Goal: Information Seeking & Learning: Find specific fact

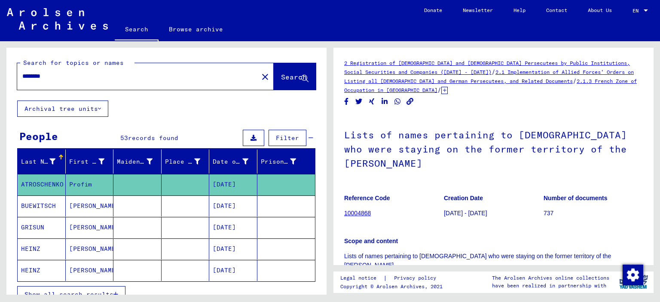
click at [87, 72] on input "********" at bounding box center [137, 76] width 231 height 9
drag, startPoint x: 87, startPoint y: 72, endPoint x: 0, endPoint y: 38, distance: 93.1
click at [0, 38] on mat-sidenav-content "Search Browse archive Detailed questions/information about the documents? Send …" at bounding box center [330, 151] width 660 height 302
type input "*****"
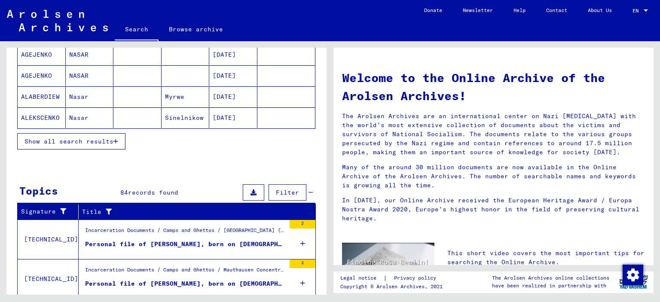
scroll to position [129, 0]
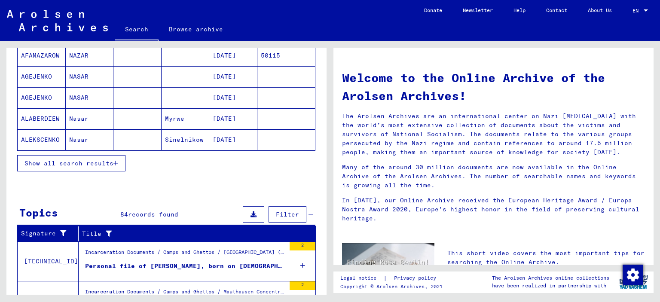
click at [92, 156] on button "Show all search results" at bounding box center [71, 163] width 108 height 16
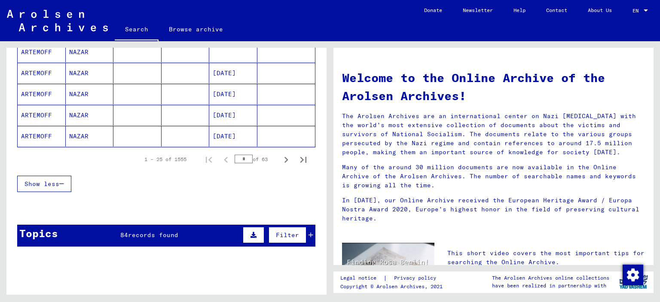
scroll to position [559, 0]
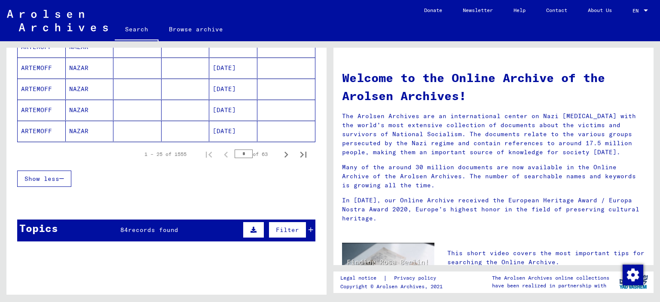
click at [222, 149] on div "1 – 25 of 1555 * of 63" at bounding box center [223, 154] width 178 height 17
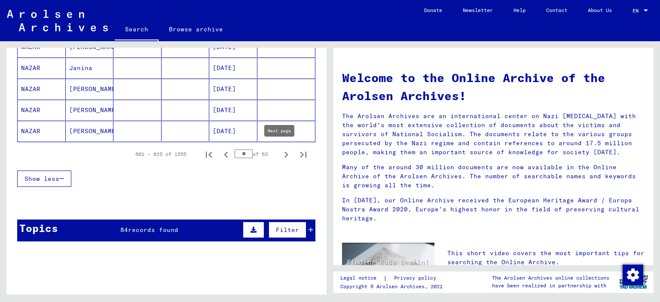
click at [280, 149] on icon "Next page" at bounding box center [286, 155] width 12 height 12
type input "**"
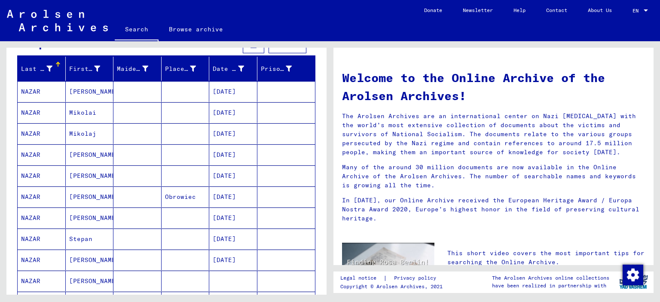
scroll to position [86, 0]
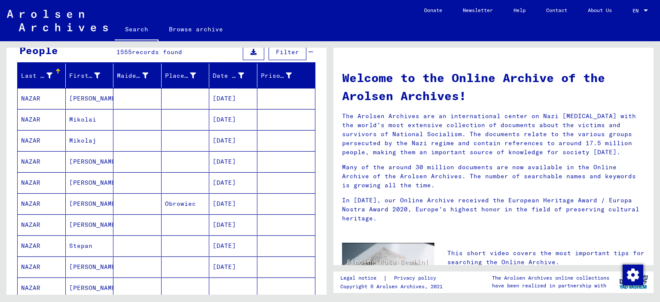
click at [80, 134] on mat-cell "Mikolaj" at bounding box center [90, 140] width 48 height 21
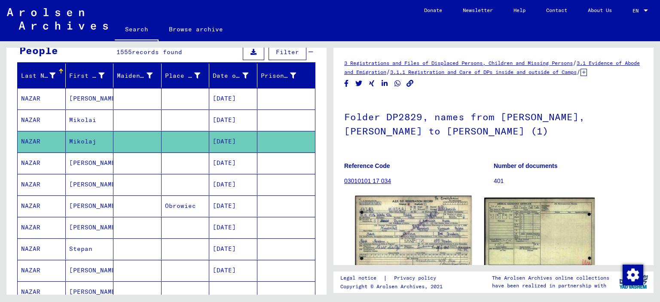
click at [413, 231] on img at bounding box center [413, 232] width 116 height 73
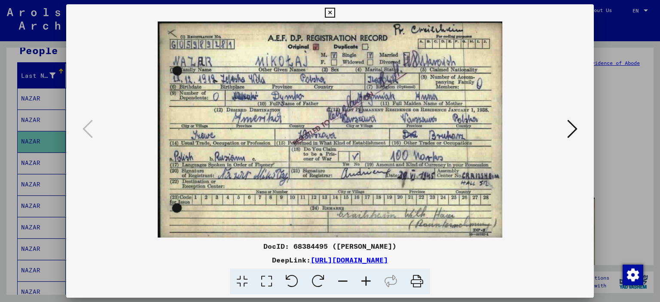
click at [370, 280] on icon at bounding box center [366, 282] width 23 height 26
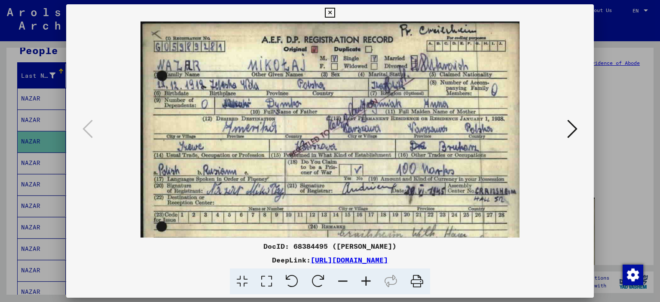
click at [369, 279] on icon at bounding box center [366, 282] width 23 height 26
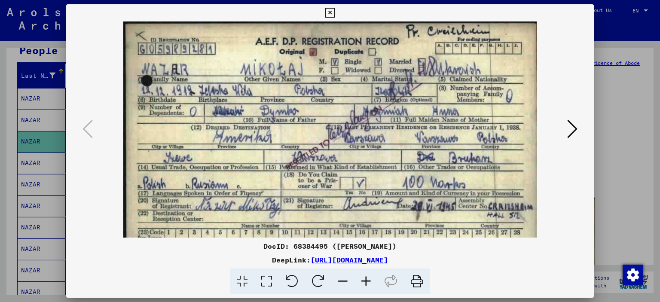
scroll to position [43, 0]
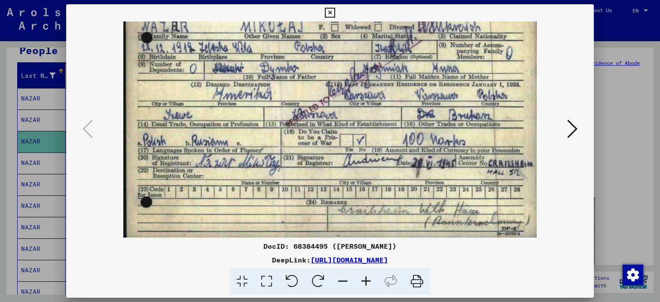
drag, startPoint x: 323, startPoint y: 198, endPoint x: 316, endPoint y: 123, distance: 74.7
click at [316, 123] on img at bounding box center [329, 108] width 413 height 259
click at [328, 13] on icon at bounding box center [330, 13] width 10 height 10
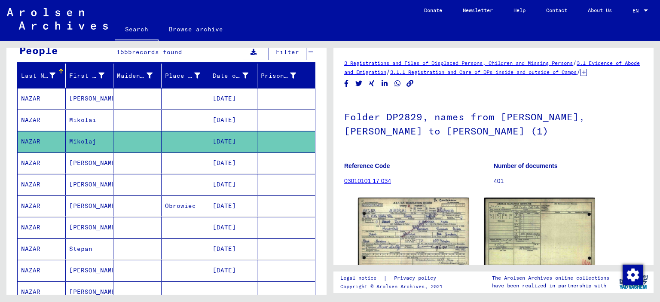
click at [84, 159] on mat-cell "[PERSON_NAME]" at bounding box center [90, 163] width 48 height 21
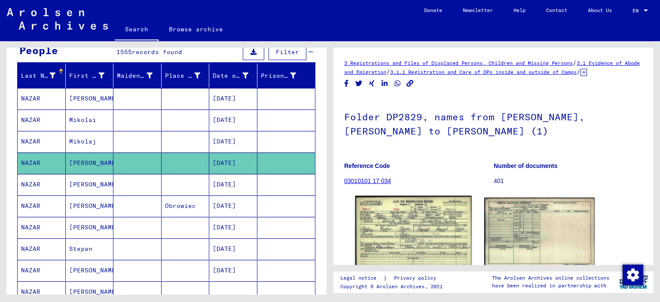
click at [416, 238] on img at bounding box center [413, 232] width 116 height 73
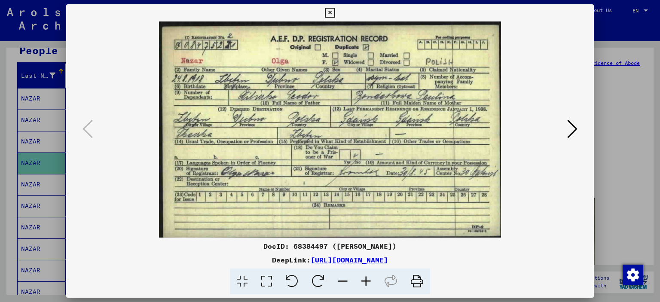
click at [364, 280] on icon at bounding box center [366, 282] width 23 height 26
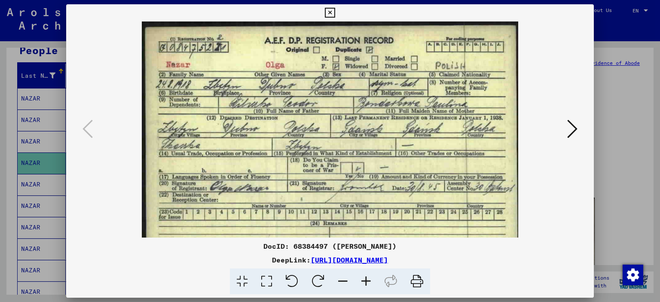
click at [364, 280] on icon at bounding box center [366, 282] width 23 height 26
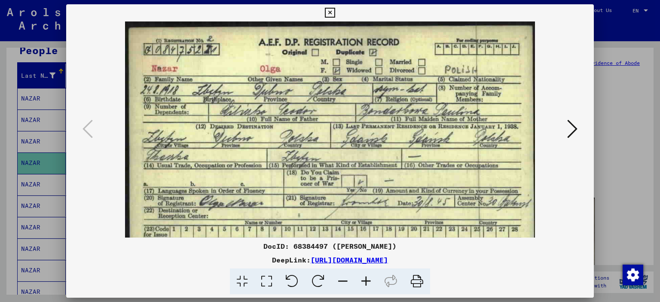
click at [364, 280] on icon at bounding box center [366, 282] width 23 height 26
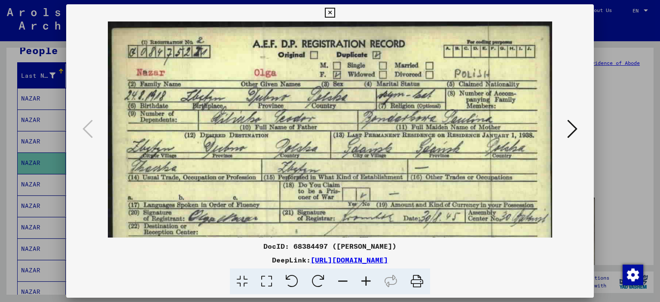
drag, startPoint x: 301, startPoint y: 197, endPoint x: 312, endPoint y: 196, distance: 11.2
click at [312, 196] on img at bounding box center [330, 161] width 444 height 281
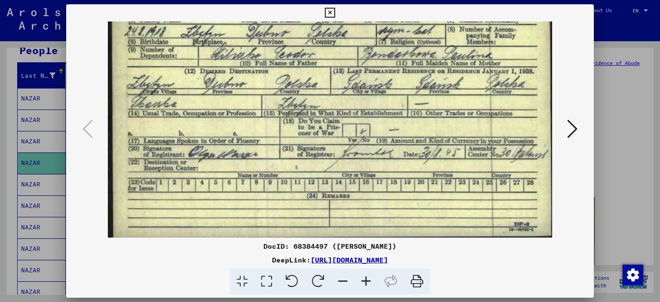
drag, startPoint x: 335, startPoint y: 138, endPoint x: 344, endPoint y: 38, distance: 100.6
click at [344, 38] on img at bounding box center [330, 97] width 444 height 281
click at [330, 10] on icon at bounding box center [330, 13] width 10 height 10
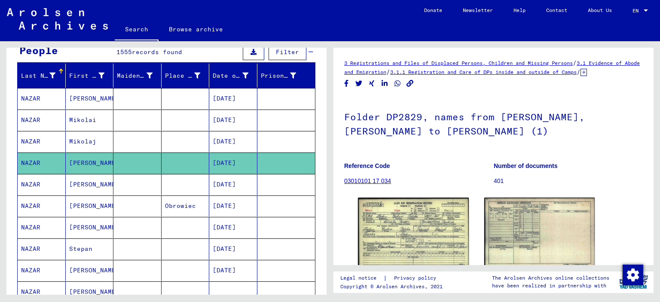
click at [84, 182] on mat-cell "[PERSON_NAME]" at bounding box center [90, 184] width 48 height 21
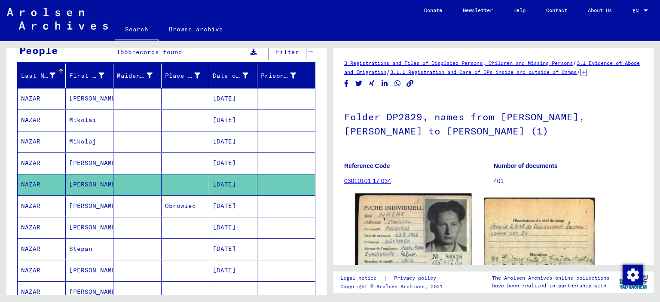
click at [409, 247] on img at bounding box center [413, 276] width 116 height 166
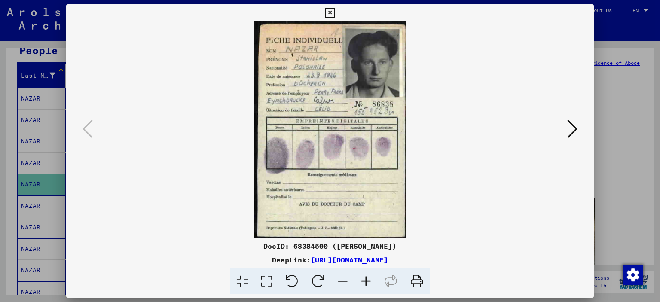
click at [330, 9] on icon at bounding box center [330, 13] width 10 height 10
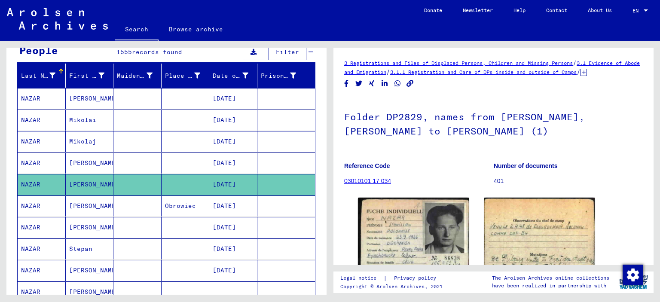
click at [75, 204] on mat-cell "[PERSON_NAME]" at bounding box center [90, 206] width 48 height 21
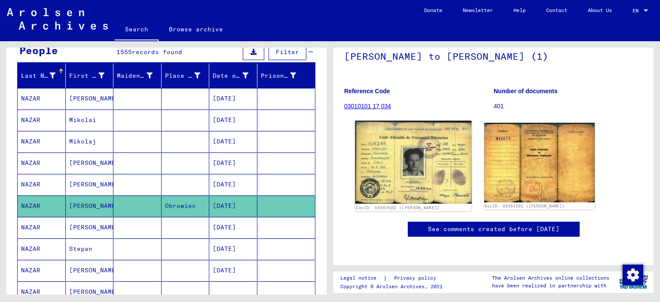
scroll to position [86, 0]
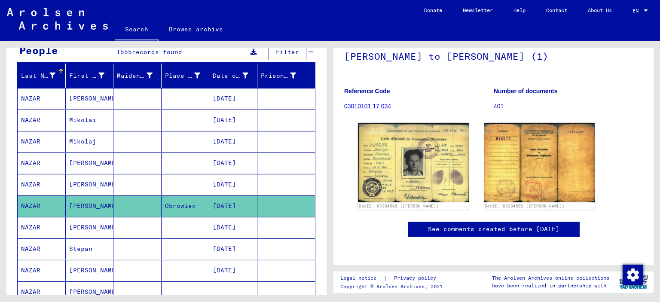
click at [78, 224] on mat-cell "[PERSON_NAME]" at bounding box center [90, 227] width 48 height 21
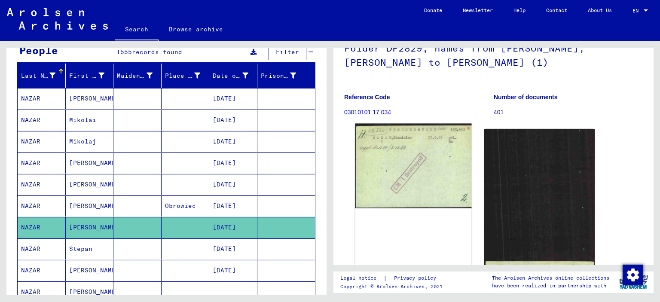
scroll to position [86, 0]
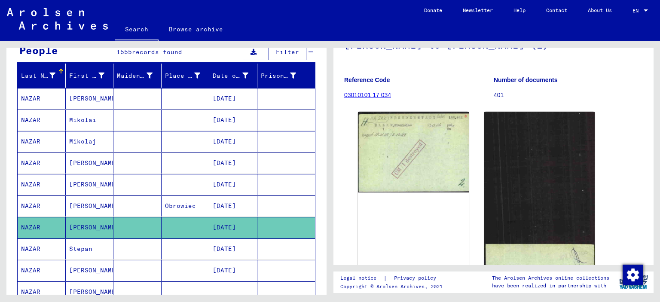
click at [83, 244] on mat-cell "Stepan" at bounding box center [90, 249] width 48 height 21
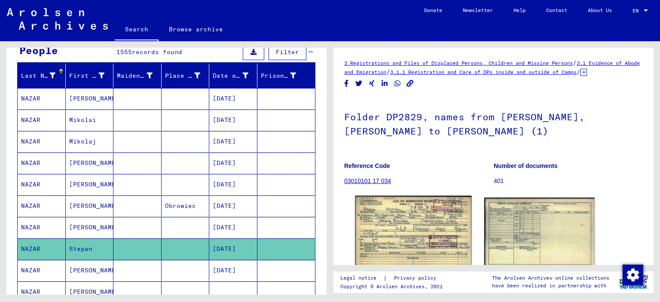
click at [410, 239] on img at bounding box center [413, 233] width 116 height 74
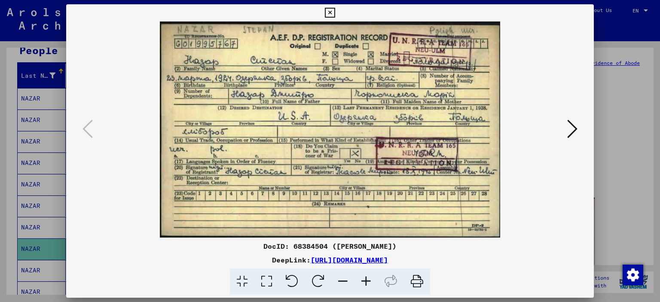
click at [572, 132] on icon at bounding box center [572, 129] width 10 height 21
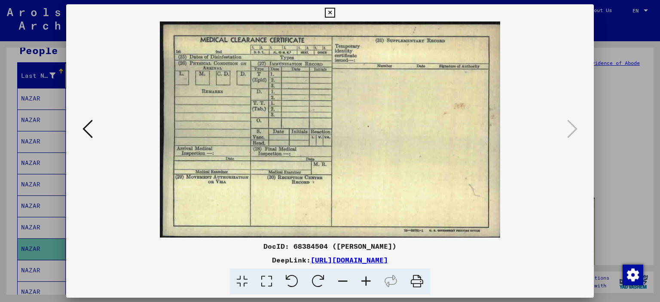
click at [330, 13] on icon at bounding box center [330, 13] width 10 height 10
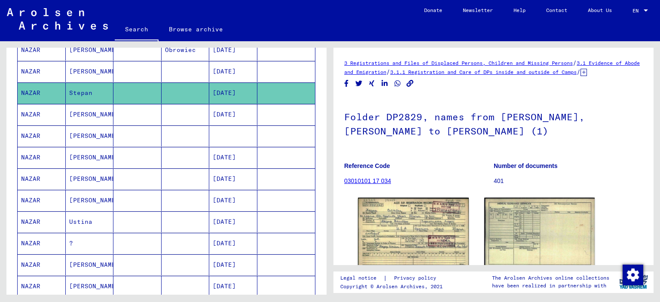
scroll to position [258, 0]
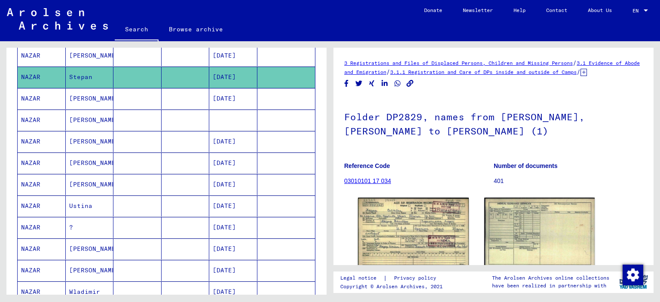
click at [79, 95] on mat-cell "[PERSON_NAME]" at bounding box center [90, 98] width 48 height 21
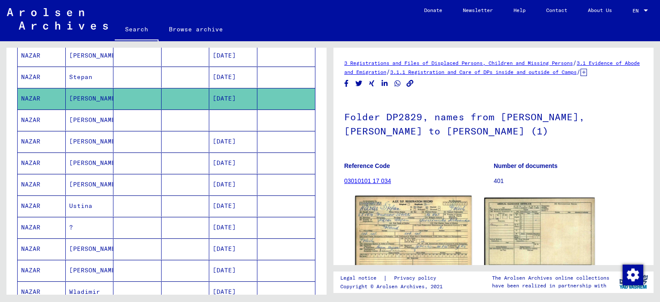
click at [389, 230] on img at bounding box center [413, 232] width 116 height 73
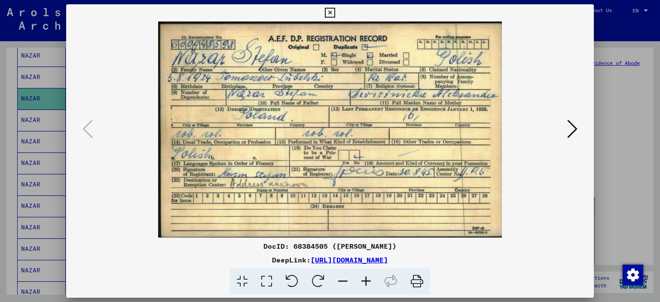
click at [327, 13] on icon at bounding box center [330, 13] width 10 height 10
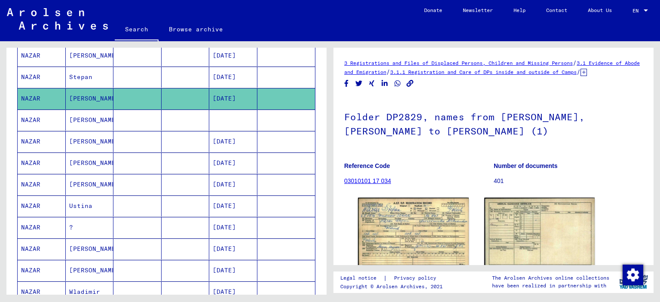
click at [76, 120] on mat-cell "[PERSON_NAME]" at bounding box center [90, 120] width 48 height 21
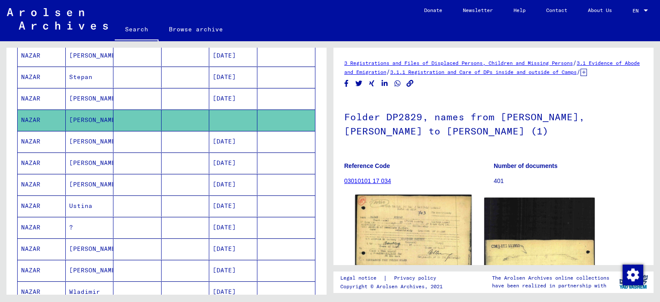
click at [435, 237] on img at bounding box center [413, 232] width 116 height 74
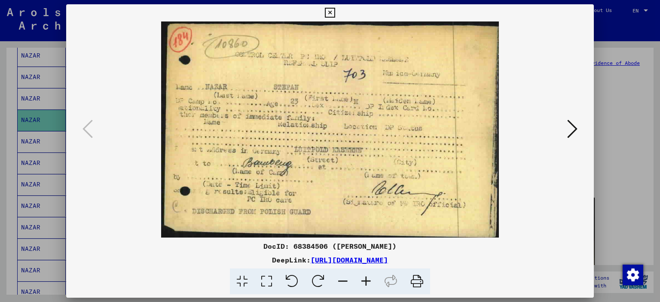
click at [330, 12] on icon at bounding box center [330, 13] width 10 height 10
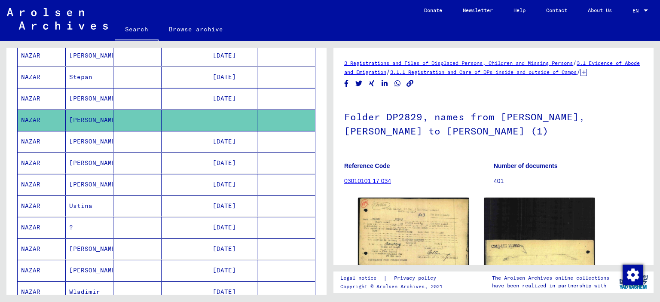
click at [81, 138] on mat-cell "[PERSON_NAME]" at bounding box center [90, 141] width 48 height 21
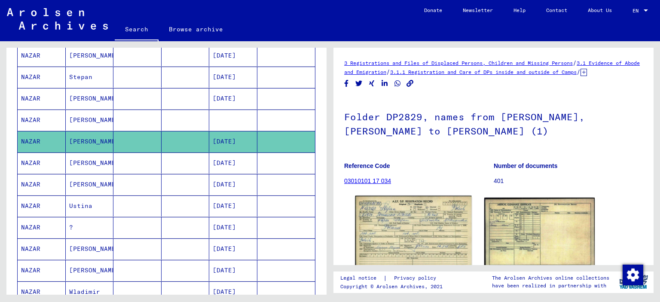
click at [378, 239] on img at bounding box center [413, 232] width 116 height 73
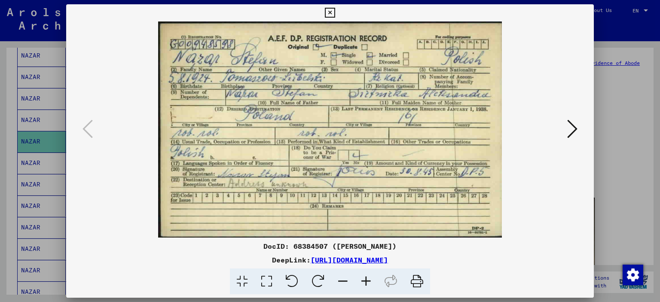
click at [330, 15] on icon at bounding box center [330, 13] width 10 height 10
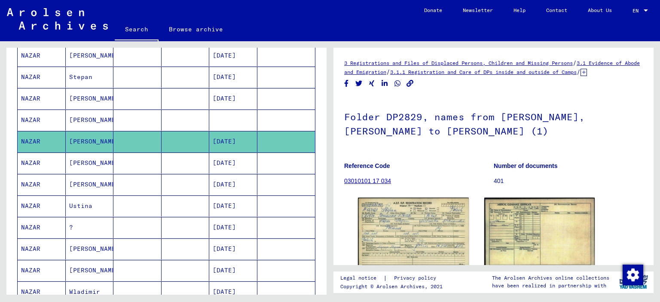
click at [88, 162] on mat-cell "[PERSON_NAME]" at bounding box center [90, 163] width 48 height 21
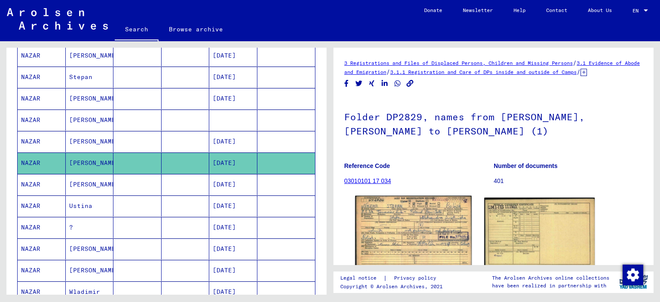
click at [401, 246] on img at bounding box center [413, 231] width 116 height 71
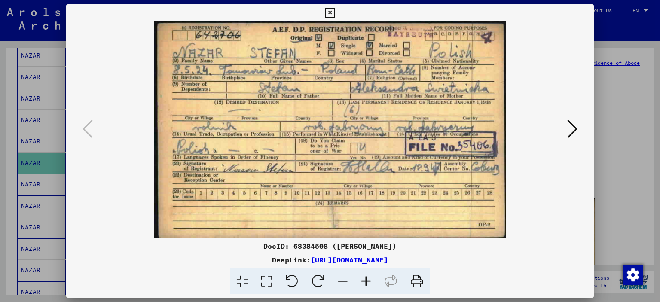
click at [324, 12] on button at bounding box center [329, 12] width 15 height 17
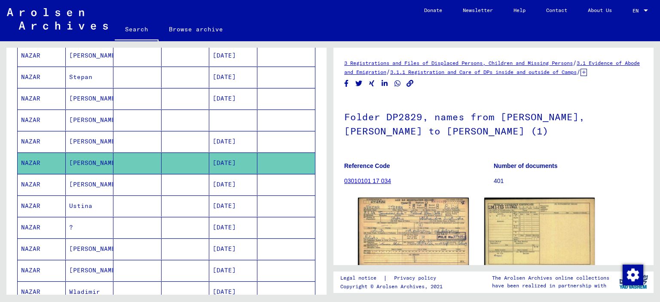
click at [79, 178] on mat-cell "[PERSON_NAME]" at bounding box center [90, 184] width 48 height 21
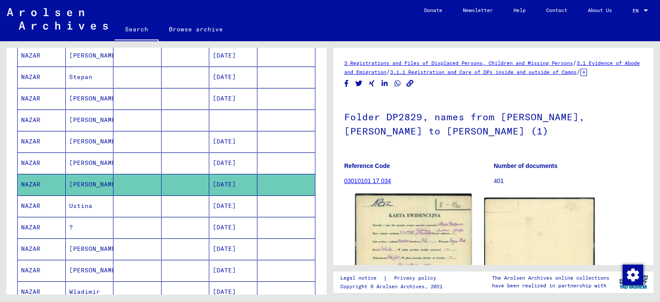
click at [415, 229] on img at bounding box center [413, 275] width 116 height 163
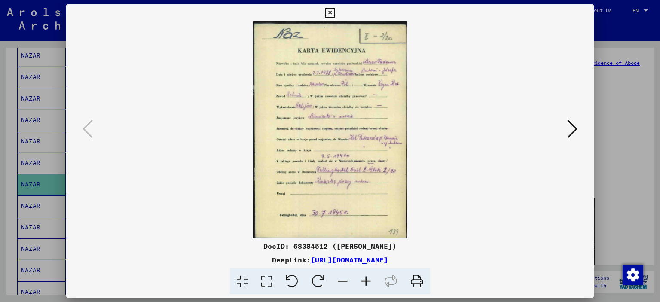
click at [370, 279] on icon at bounding box center [366, 282] width 23 height 26
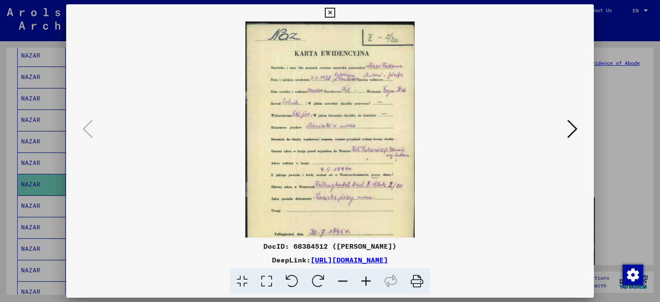
click at [370, 279] on icon at bounding box center [366, 282] width 23 height 26
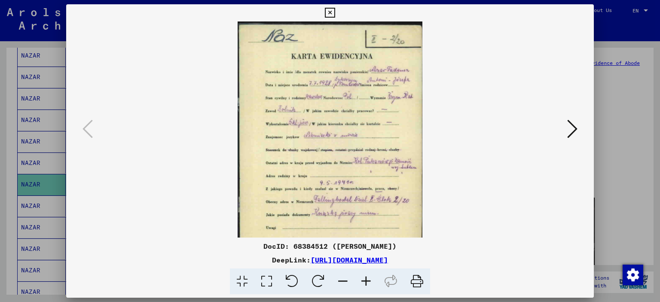
click at [370, 279] on icon at bounding box center [366, 282] width 23 height 26
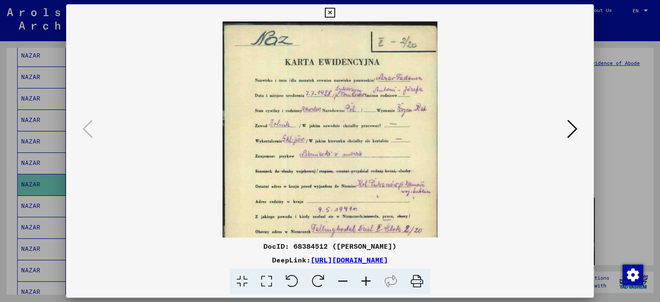
click at [370, 279] on icon at bounding box center [366, 282] width 23 height 26
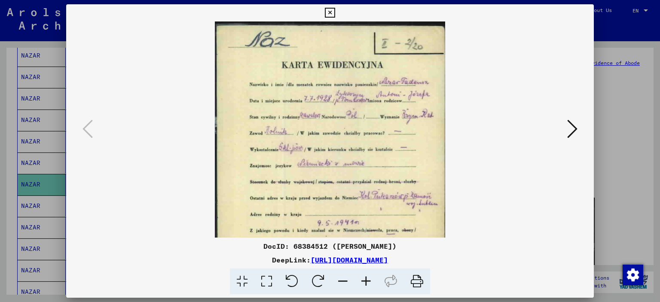
click at [370, 279] on icon at bounding box center [366, 282] width 23 height 26
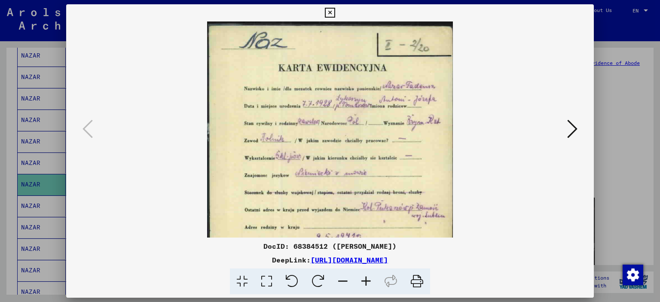
click at [370, 279] on icon at bounding box center [366, 282] width 23 height 26
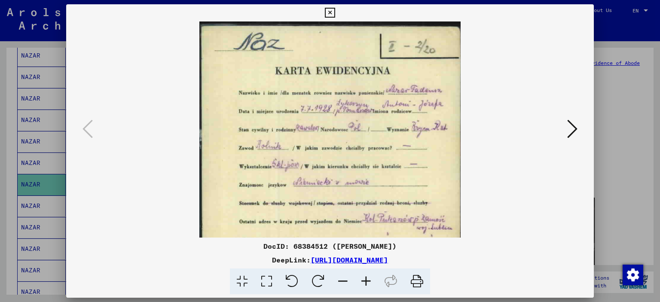
click at [370, 279] on icon at bounding box center [366, 282] width 23 height 26
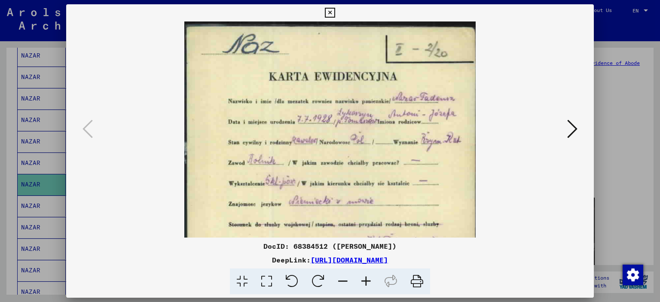
click at [370, 279] on icon at bounding box center [366, 282] width 23 height 26
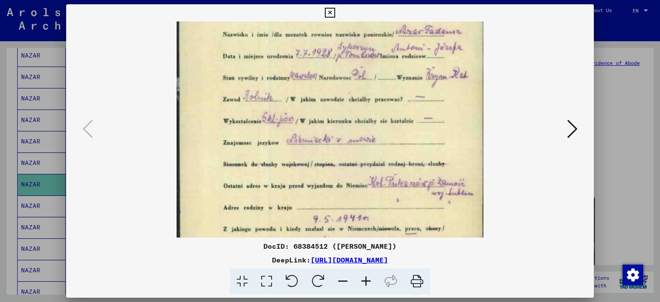
scroll to position [215, 0]
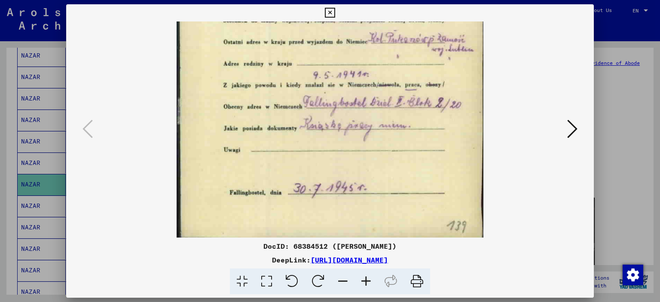
drag, startPoint x: 321, startPoint y: 215, endPoint x: 314, endPoint y: -30, distance: 244.7
click at [314, 0] on html "Search Browse archive Donate Newsletter Help Contact About Us Search Browse arc…" at bounding box center [330, 151] width 660 height 302
click at [327, 14] on icon at bounding box center [330, 13] width 10 height 10
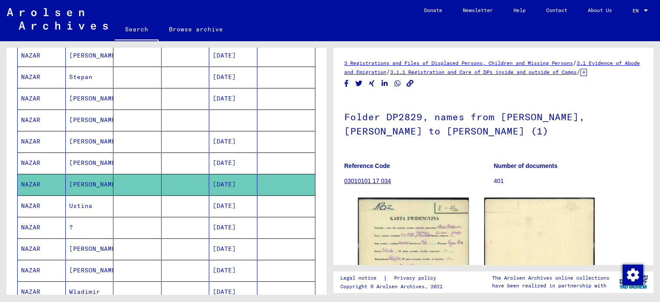
click at [90, 196] on mat-cell "Ustina" at bounding box center [90, 206] width 48 height 21
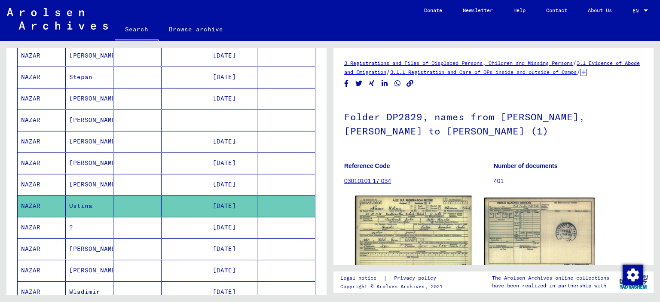
click at [404, 243] on img at bounding box center [413, 232] width 116 height 72
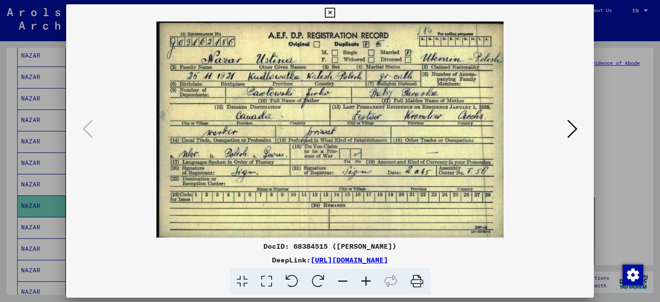
click at [330, 12] on icon at bounding box center [330, 13] width 10 height 10
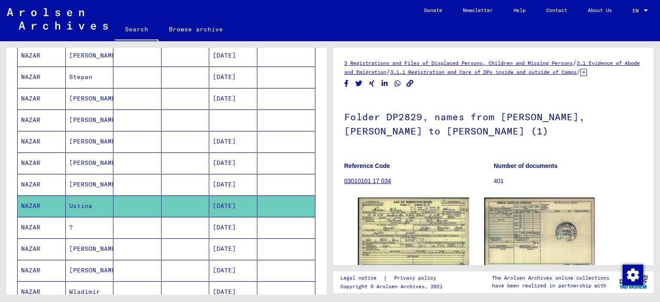
click at [29, 223] on mat-cell "NAZAR" at bounding box center [42, 227] width 48 height 21
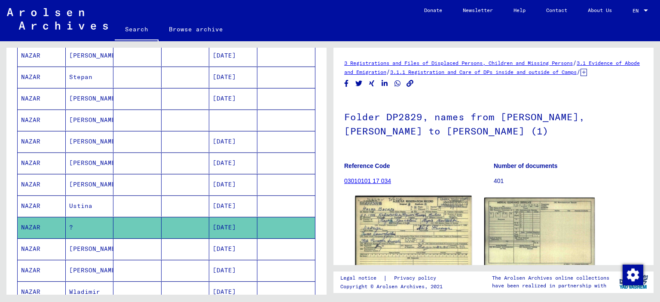
click at [438, 242] on img at bounding box center [413, 233] width 116 height 74
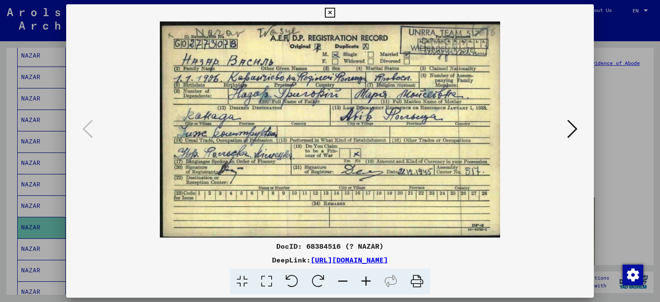
click at [330, 11] on icon at bounding box center [330, 13] width 10 height 10
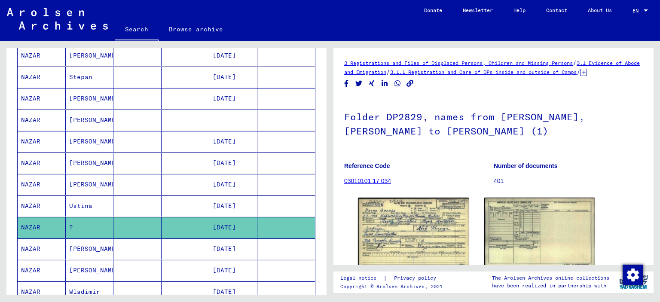
click at [80, 245] on mat-cell "[PERSON_NAME]" at bounding box center [90, 249] width 48 height 21
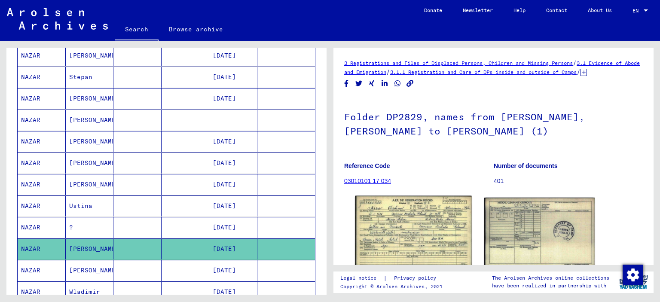
click at [427, 232] on img at bounding box center [413, 232] width 116 height 72
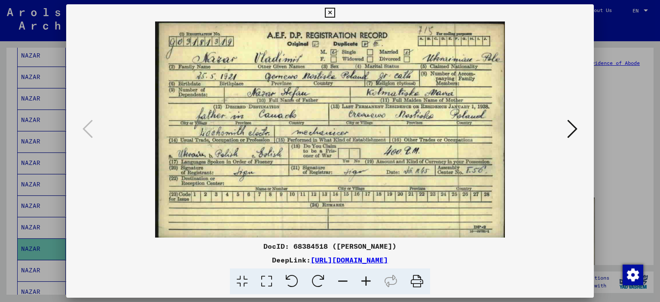
click at [328, 12] on icon at bounding box center [330, 13] width 10 height 10
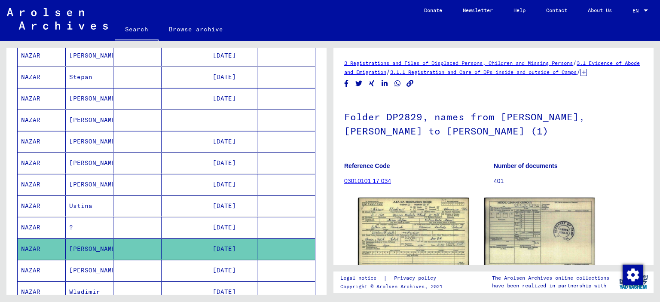
click at [60, 266] on mat-cell "NAZAR" at bounding box center [42, 270] width 48 height 21
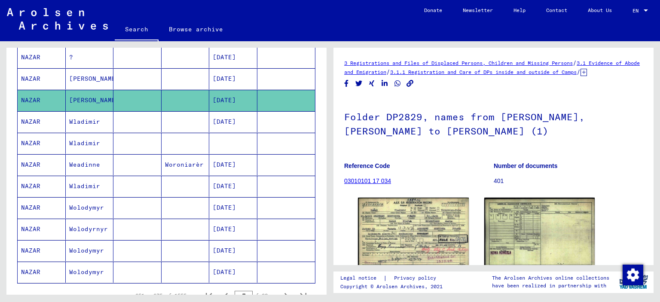
scroll to position [430, 0]
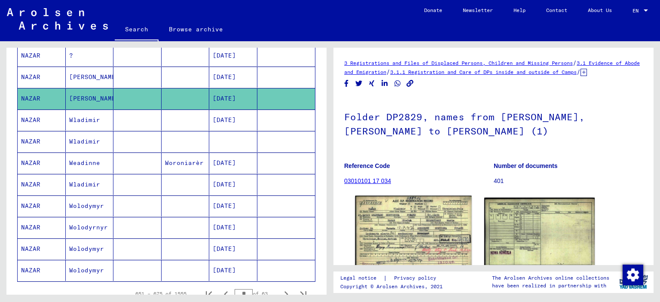
click at [393, 251] on img at bounding box center [413, 232] width 116 height 73
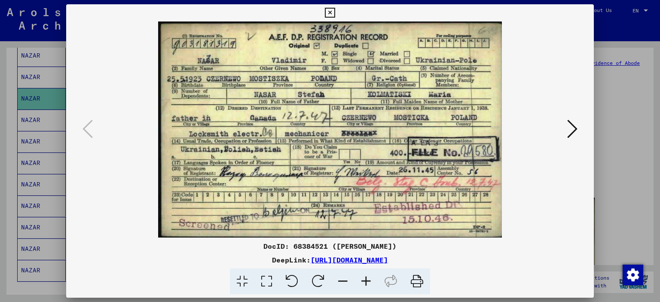
click at [334, 9] on icon at bounding box center [330, 13] width 10 height 10
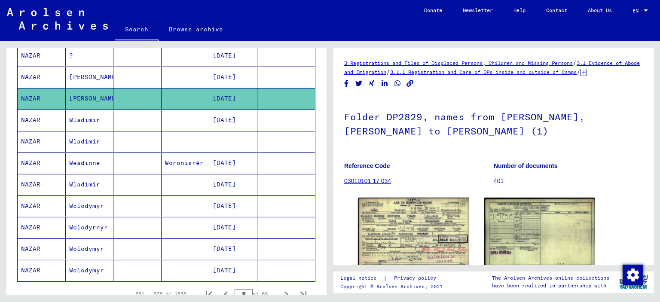
click at [81, 114] on mat-cell "Wladimir" at bounding box center [90, 120] width 48 height 21
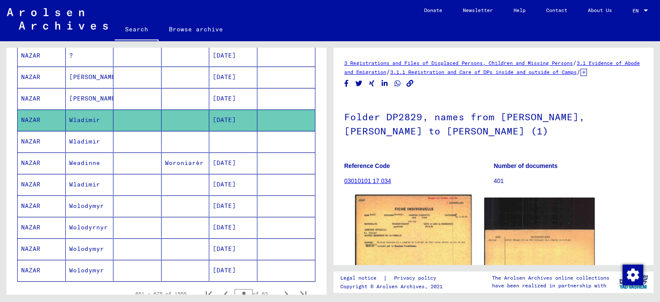
click at [425, 248] on img at bounding box center [413, 236] width 116 height 83
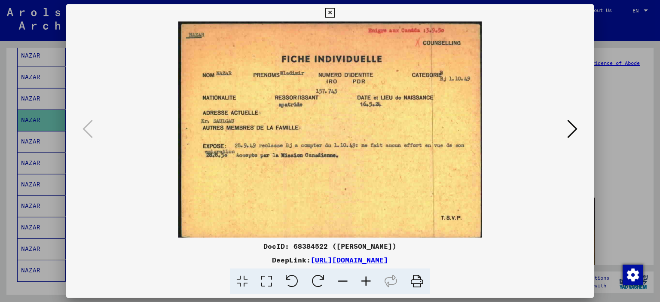
click at [330, 16] on icon at bounding box center [330, 13] width 10 height 10
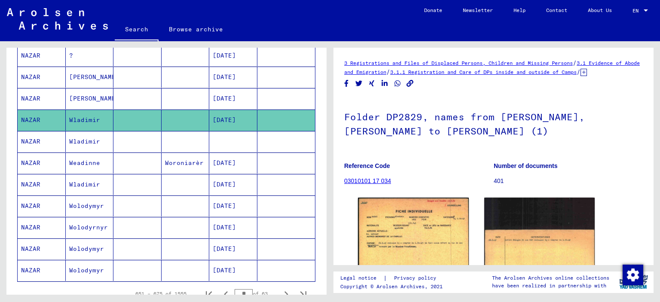
click at [84, 136] on mat-cell "Wladimir" at bounding box center [90, 141] width 48 height 21
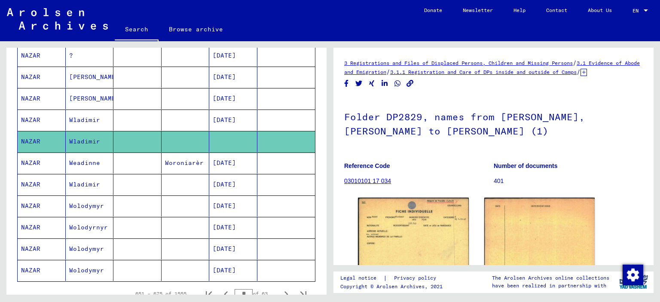
click at [82, 155] on mat-cell "Weadinne" at bounding box center [90, 163] width 48 height 21
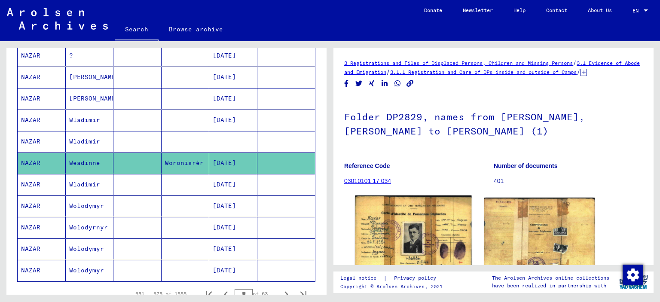
click at [411, 248] on img at bounding box center [413, 239] width 116 height 86
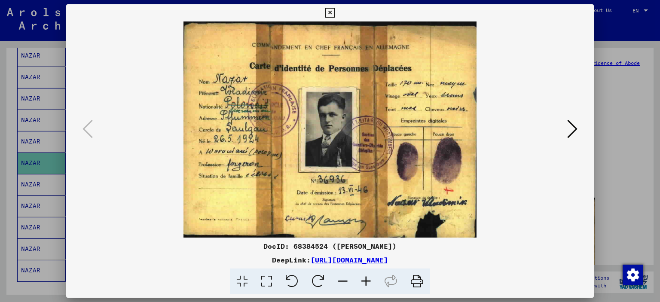
click at [327, 18] on button at bounding box center [329, 12] width 15 height 17
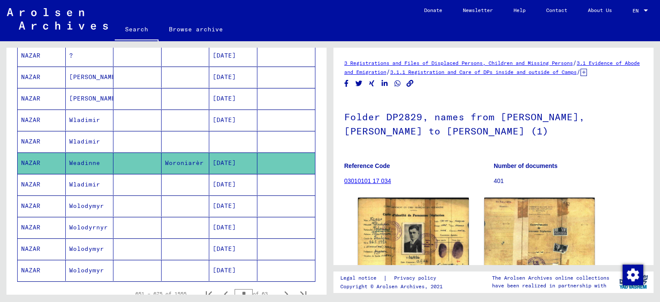
click at [95, 174] on mat-cell "Wladimir" at bounding box center [90, 184] width 48 height 21
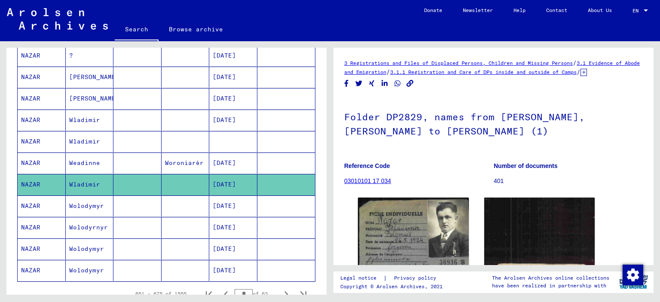
click at [87, 197] on mat-cell "Wolodymyr" at bounding box center [90, 206] width 48 height 21
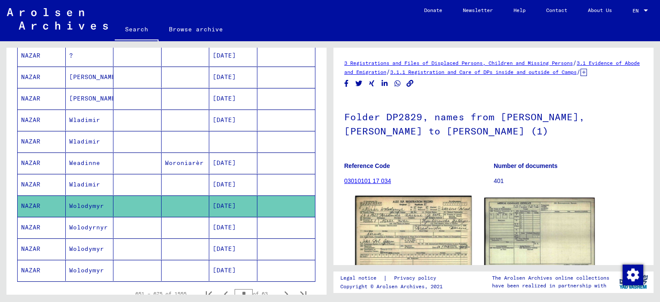
click at [412, 252] on img at bounding box center [413, 232] width 116 height 73
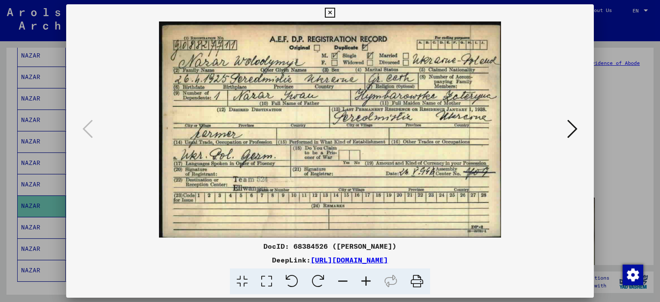
drag, startPoint x: 412, startPoint y: 252, endPoint x: 119, endPoint y: 184, distance: 300.8
click at [119, 184] on img at bounding box center [330, 129] width 470 height 216
click at [330, 10] on icon at bounding box center [330, 13] width 10 height 10
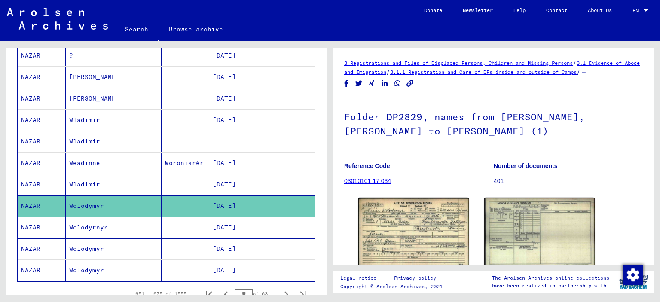
click at [37, 223] on mat-cell "NAZAR" at bounding box center [42, 227] width 48 height 21
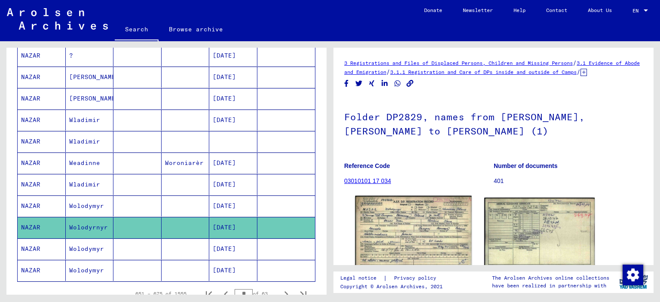
click at [418, 249] on img at bounding box center [413, 232] width 116 height 73
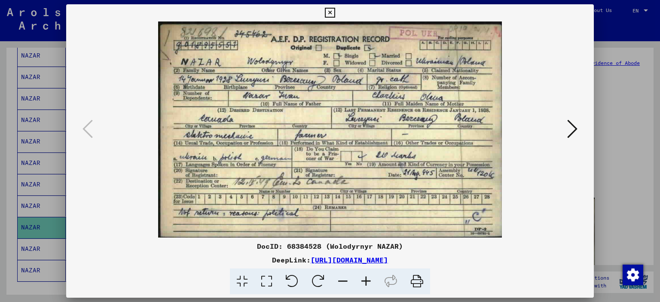
click at [330, 15] on icon at bounding box center [330, 13] width 10 height 10
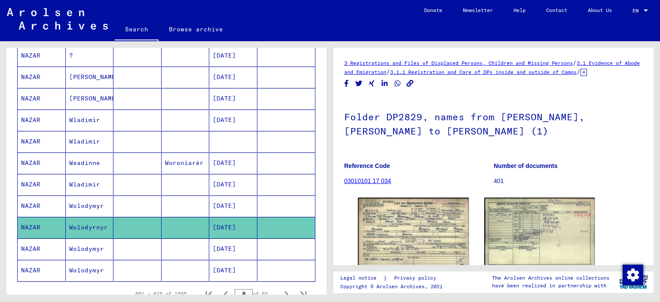
click at [86, 244] on mat-cell "Wolodymyr" at bounding box center [90, 249] width 48 height 21
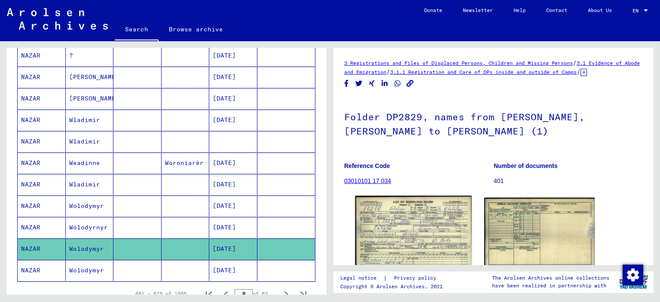
click at [402, 234] on img at bounding box center [413, 232] width 116 height 73
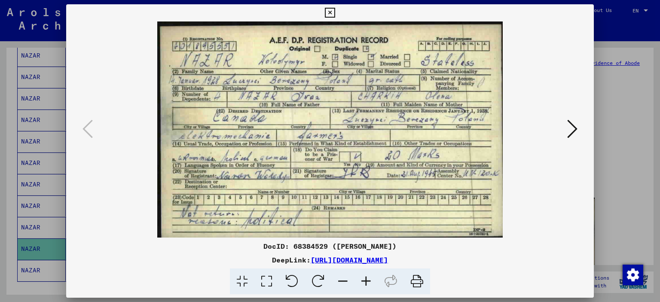
click at [330, 14] on icon at bounding box center [330, 13] width 10 height 10
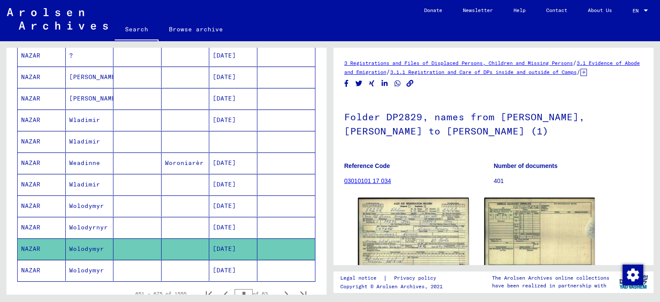
click at [93, 263] on mat-cell "Wolodymyr" at bounding box center [90, 270] width 48 height 21
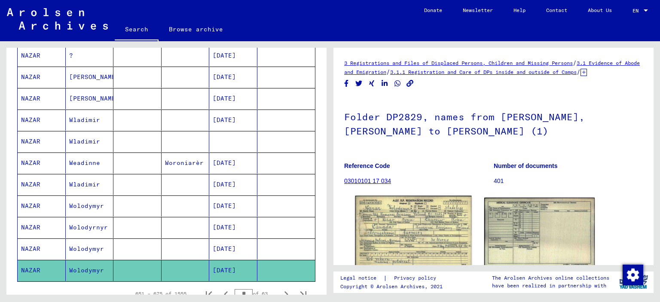
click at [406, 251] on img at bounding box center [413, 232] width 116 height 72
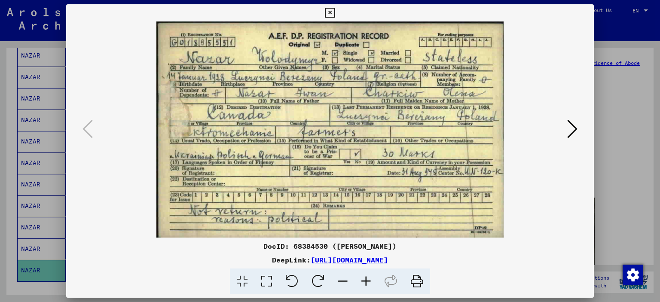
drag, startPoint x: 330, startPoint y: 11, endPoint x: 333, endPoint y: 15, distance: 5.2
click at [330, 11] on icon at bounding box center [330, 13] width 10 height 10
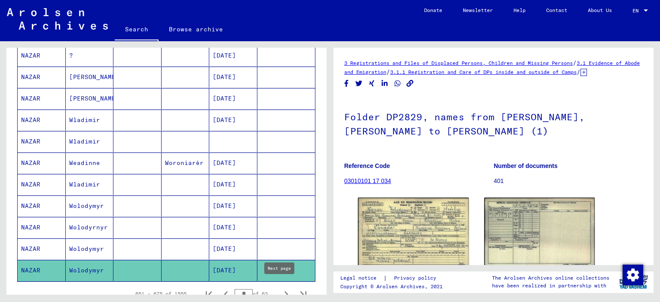
click at [280, 290] on icon "Next page" at bounding box center [286, 294] width 12 height 12
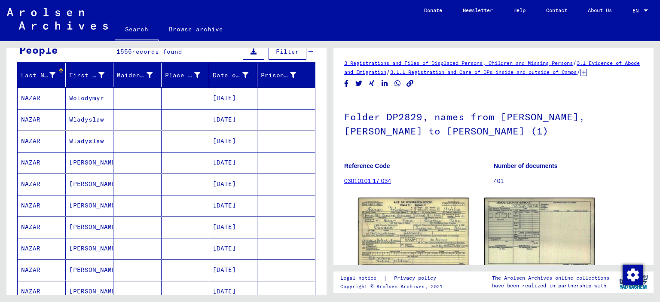
scroll to position [86, 0]
click at [81, 96] on mat-cell "Wolodymyr" at bounding box center [90, 98] width 48 height 21
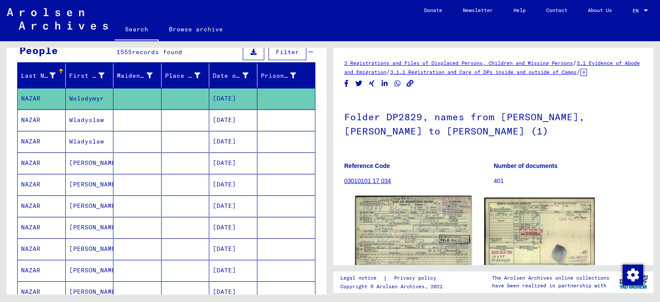
scroll to position [129, 0]
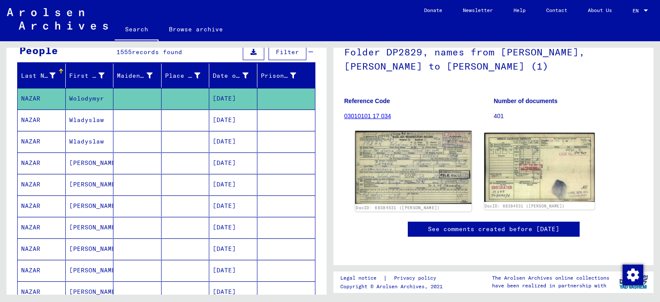
click at [383, 131] on img at bounding box center [413, 167] width 116 height 73
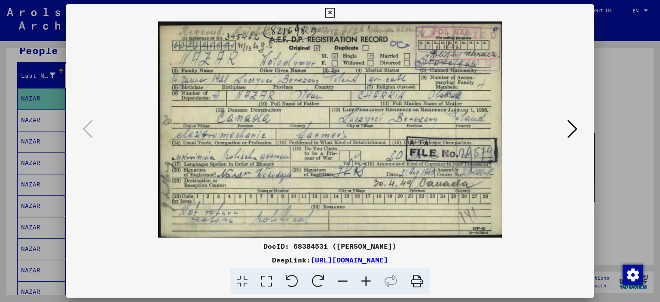
click at [330, 13] on icon at bounding box center [330, 13] width 10 height 10
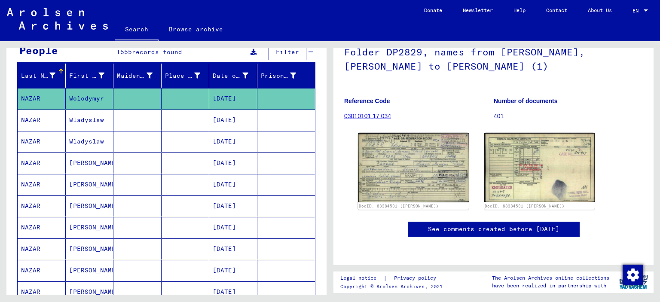
click at [79, 118] on mat-cell "Wladyslaw" at bounding box center [90, 120] width 48 height 21
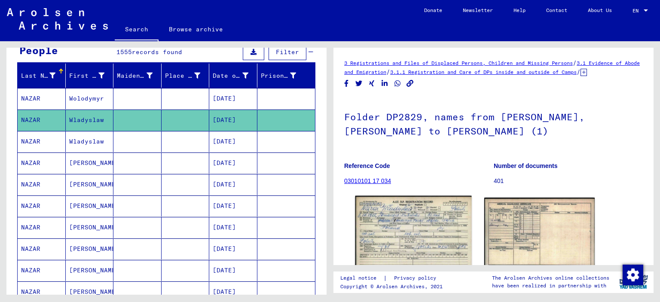
click at [385, 226] on img at bounding box center [413, 232] width 116 height 73
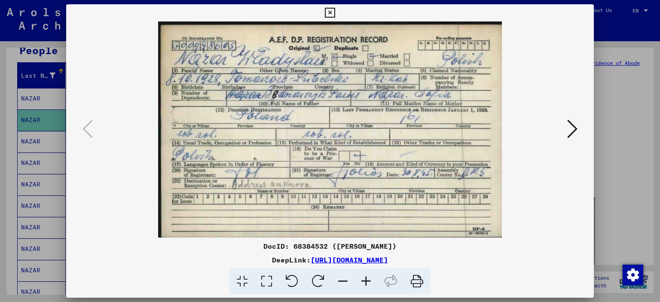
click at [328, 12] on icon at bounding box center [330, 13] width 10 height 10
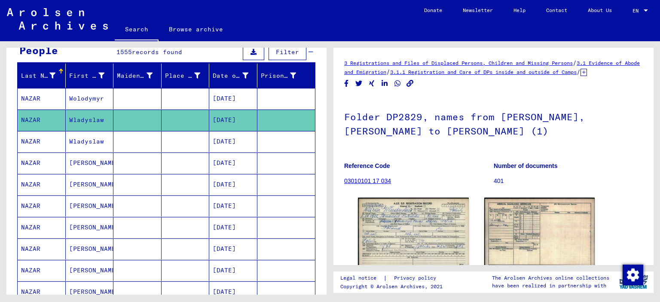
click at [79, 141] on mat-cell "Wladyslaw" at bounding box center [90, 141] width 48 height 21
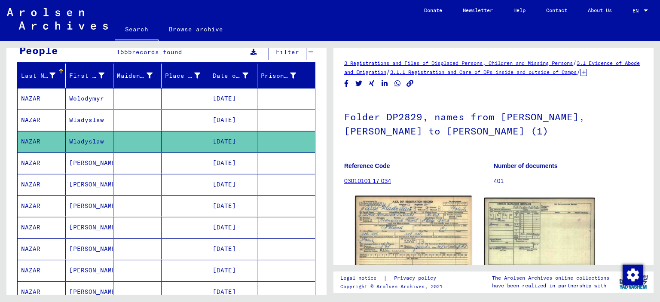
click at [420, 251] on img at bounding box center [413, 232] width 116 height 73
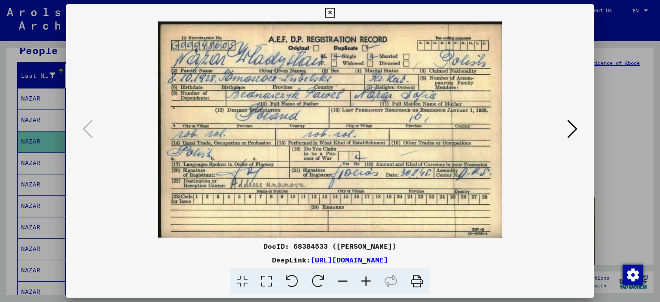
click at [327, 10] on icon at bounding box center [330, 13] width 10 height 10
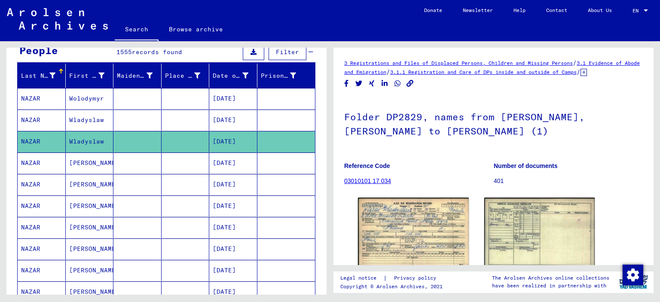
click at [75, 163] on mat-cell "[PERSON_NAME]" at bounding box center [90, 163] width 48 height 21
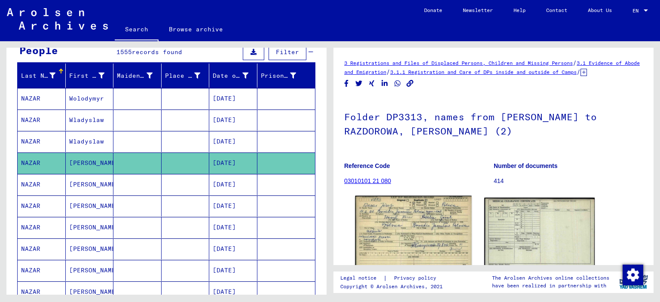
click at [409, 235] on img at bounding box center [413, 232] width 116 height 73
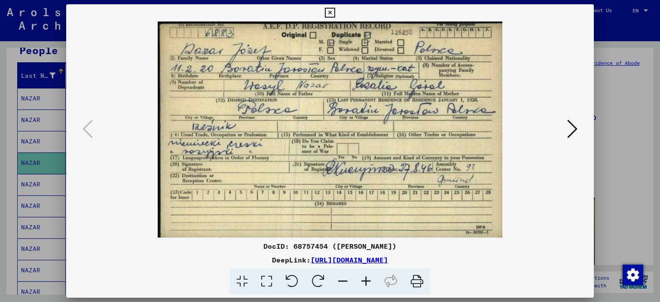
click at [570, 133] on icon at bounding box center [572, 129] width 10 height 21
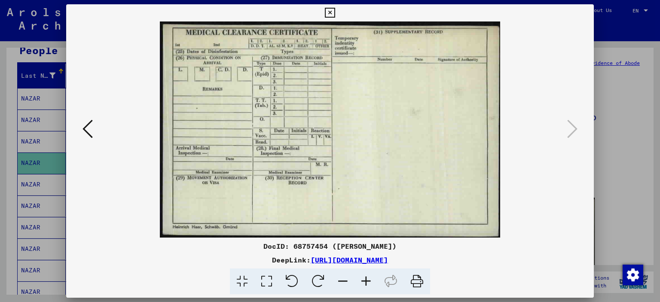
drag, startPoint x: 329, startPoint y: 10, endPoint x: 322, endPoint y: 17, distance: 9.7
click at [329, 10] on icon at bounding box center [330, 13] width 10 height 10
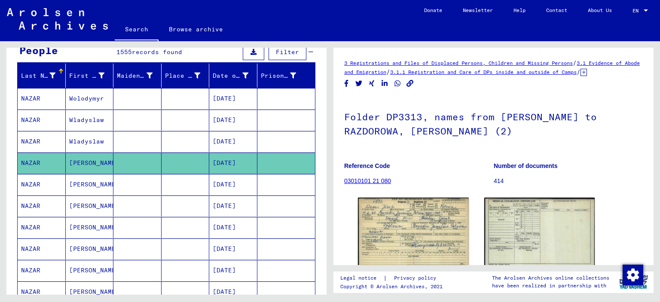
click at [89, 180] on mat-cell "[PERSON_NAME]" at bounding box center [90, 184] width 48 height 21
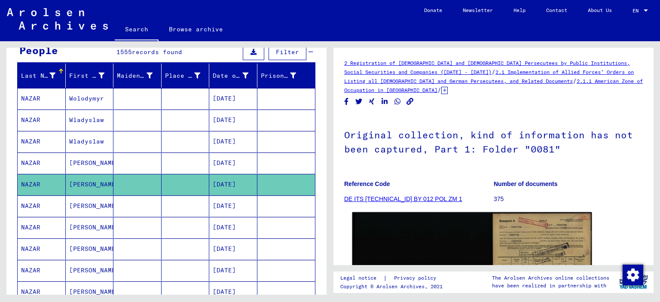
scroll to position [129, 0]
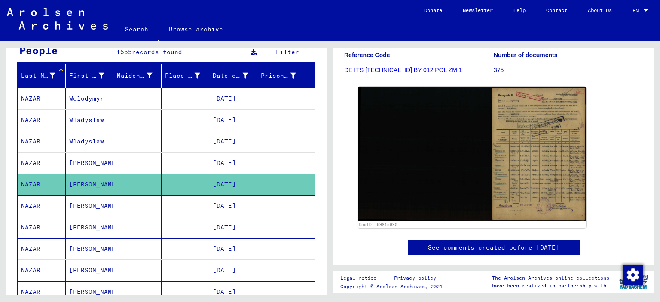
click at [89, 207] on mat-cell "[PERSON_NAME]" at bounding box center [90, 206] width 48 height 21
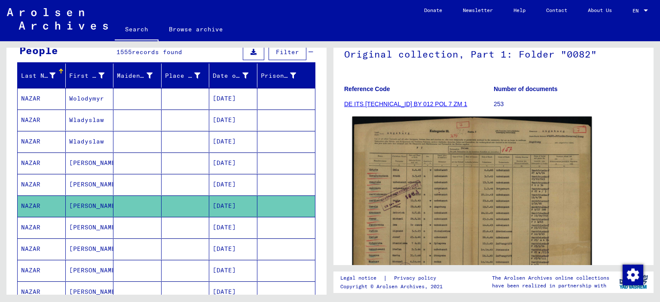
scroll to position [172, 0]
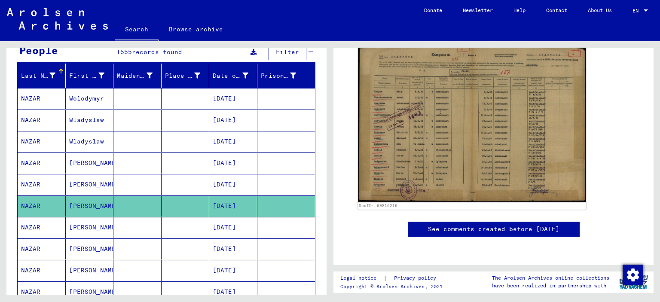
click at [82, 223] on mat-cell "[PERSON_NAME]" at bounding box center [90, 227] width 48 height 21
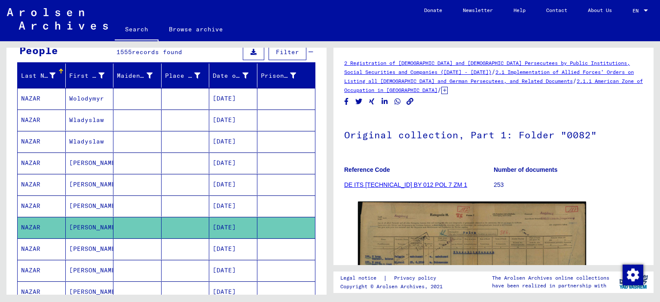
scroll to position [215, 0]
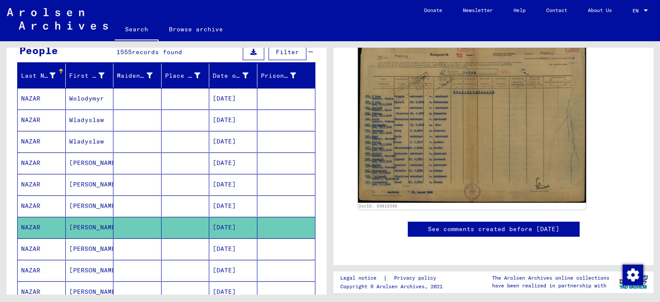
click at [88, 268] on mat-cell "[PERSON_NAME]" at bounding box center [90, 270] width 48 height 21
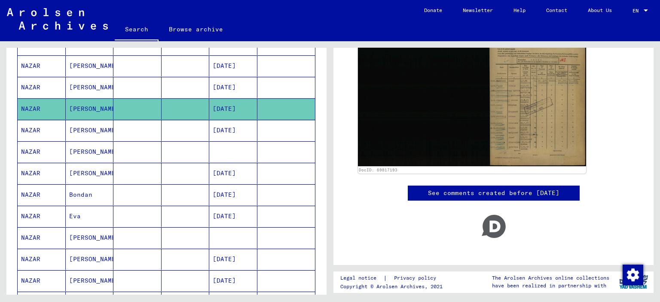
scroll to position [258, 0]
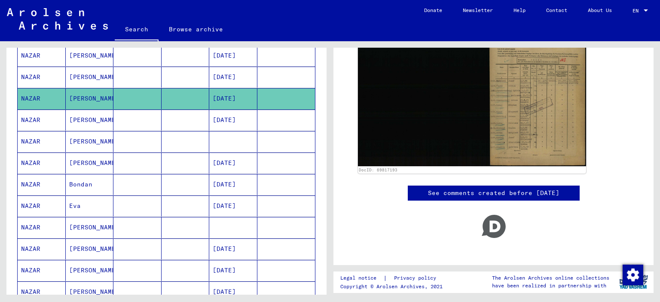
click at [91, 139] on mat-cell "[PERSON_NAME]" at bounding box center [90, 141] width 48 height 21
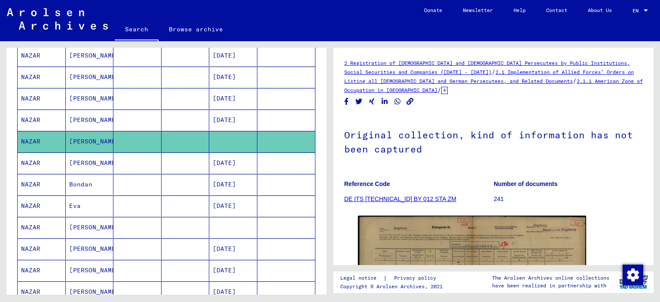
scroll to position [172, 0]
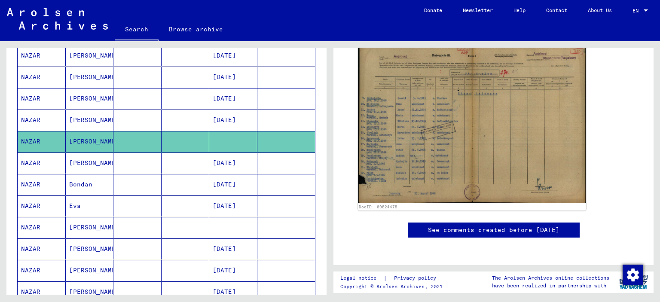
click at [75, 156] on mat-cell "[PERSON_NAME]" at bounding box center [90, 163] width 48 height 21
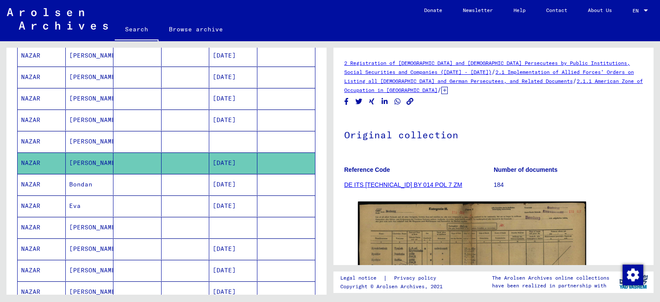
scroll to position [172, 0]
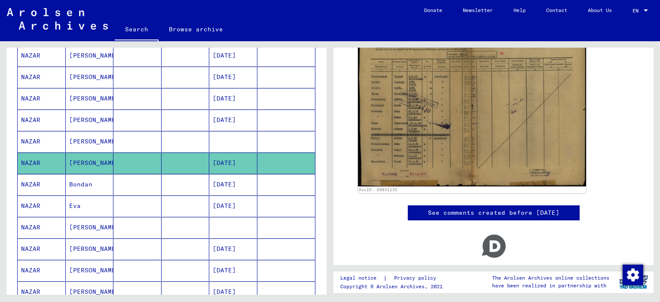
click at [81, 180] on mat-cell "Bondan" at bounding box center [90, 184] width 48 height 21
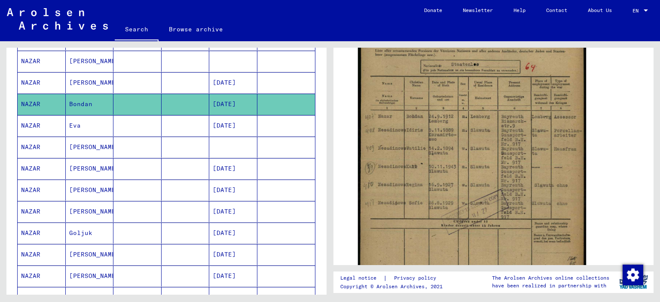
scroll to position [344, 0]
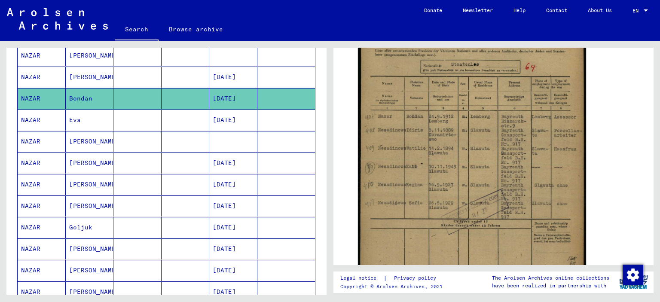
click at [77, 137] on mat-cell "[PERSON_NAME]" at bounding box center [90, 141] width 48 height 21
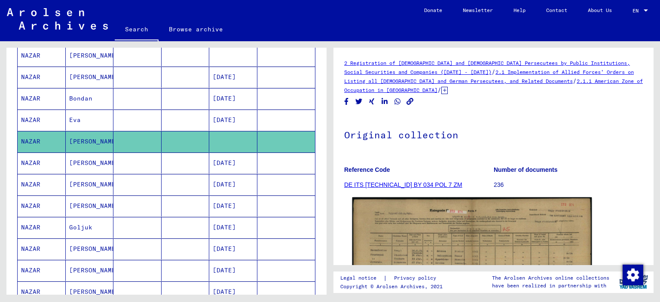
scroll to position [172, 0]
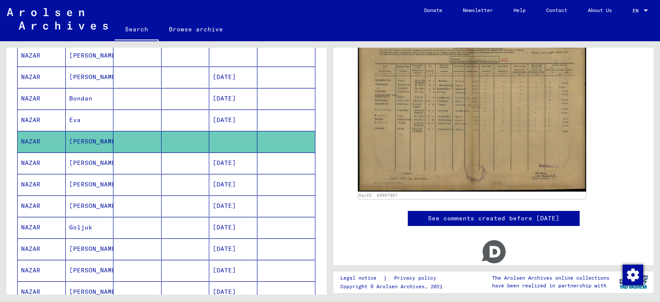
click at [78, 162] on mat-cell "[PERSON_NAME]" at bounding box center [90, 163] width 48 height 21
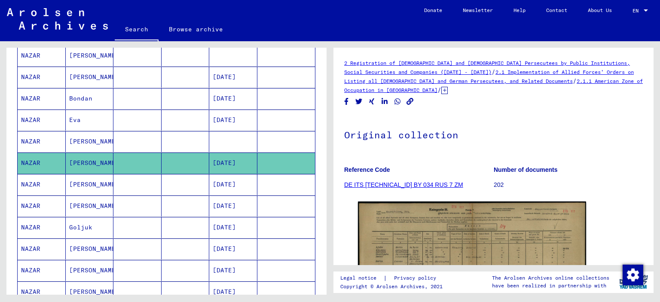
click at [77, 177] on mat-cell "[PERSON_NAME]" at bounding box center [90, 184] width 48 height 21
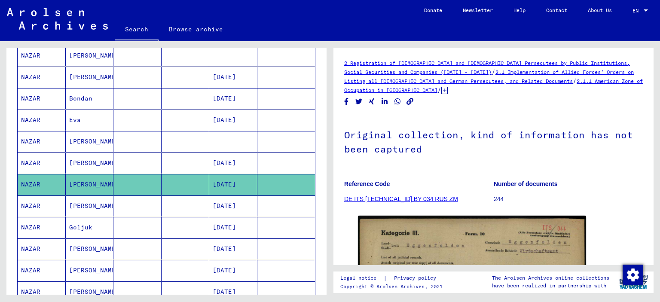
click at [84, 203] on mat-cell "[PERSON_NAME]" at bounding box center [90, 206] width 48 height 21
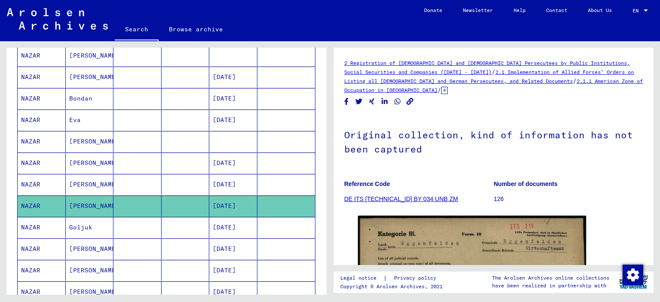
click at [85, 221] on mat-cell "Goljuk" at bounding box center [90, 227] width 48 height 21
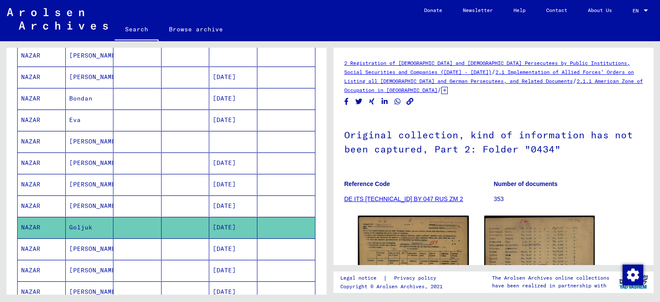
click at [97, 247] on mat-cell "[PERSON_NAME]" at bounding box center [90, 249] width 48 height 21
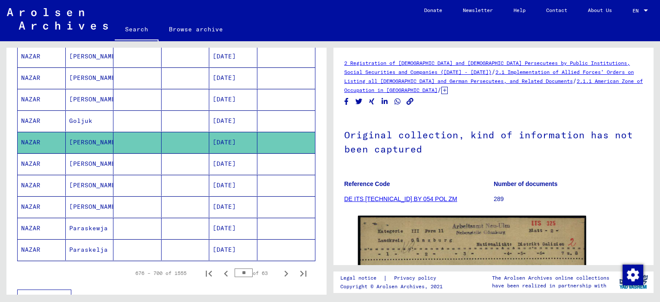
scroll to position [473, 0]
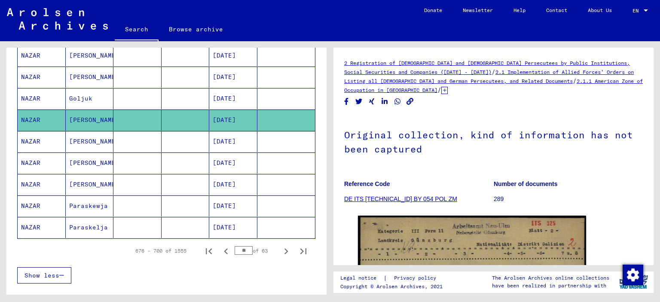
click at [79, 196] on mat-cell "Paraskewja" at bounding box center [90, 206] width 48 height 21
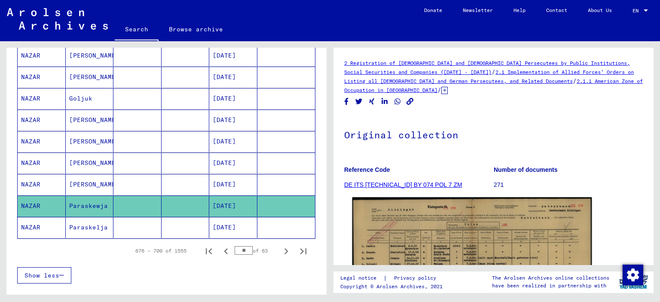
click at [419, 229] on img at bounding box center [472, 282] width 240 height 171
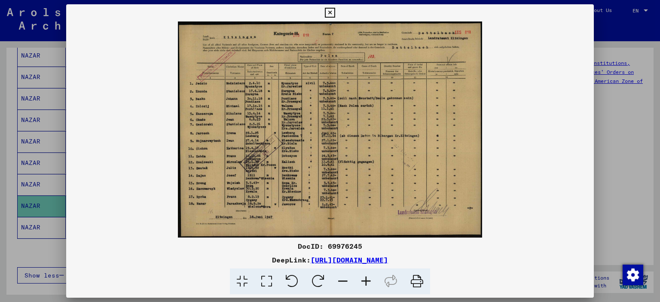
click at [364, 281] on icon at bounding box center [366, 282] width 23 height 26
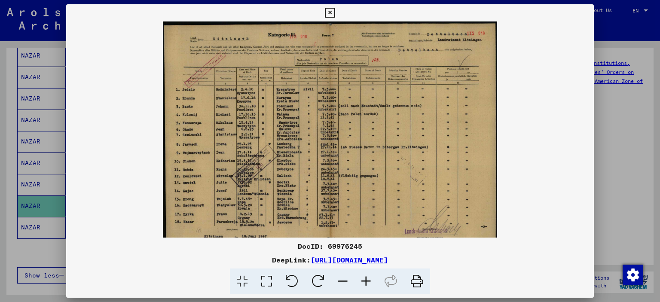
click at [364, 281] on icon at bounding box center [366, 282] width 23 height 26
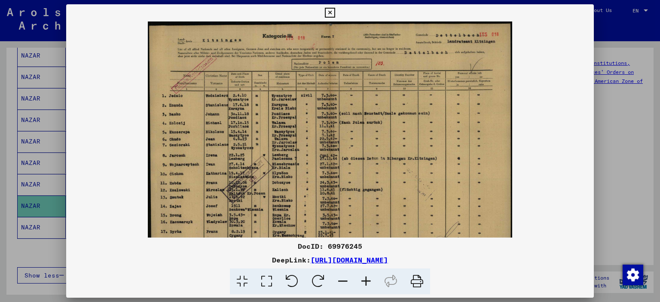
click at [364, 281] on icon at bounding box center [366, 282] width 23 height 26
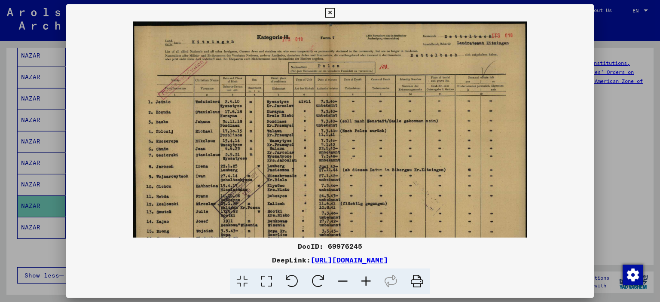
click at [364, 281] on icon at bounding box center [366, 282] width 23 height 26
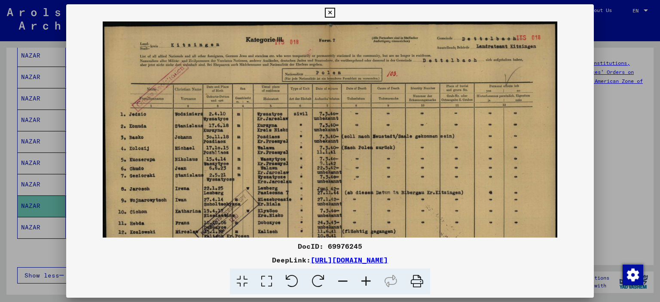
click at [364, 281] on icon at bounding box center [366, 282] width 23 height 26
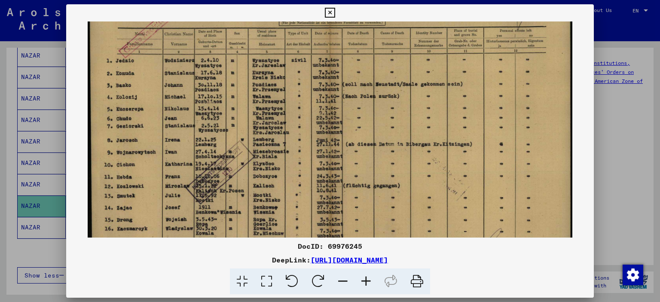
scroll to position [103, 0]
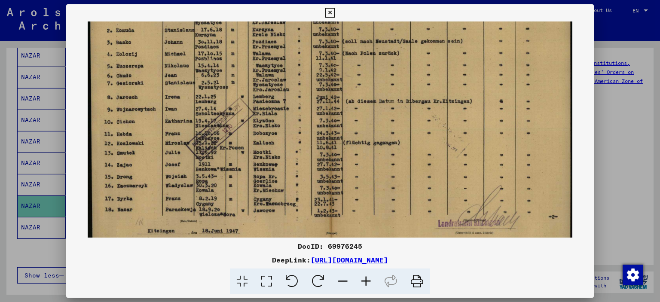
drag, startPoint x: 218, startPoint y: 183, endPoint x: 226, endPoint y: 82, distance: 100.9
click at [226, 82] on img at bounding box center [330, 91] width 485 height 345
click at [332, 12] on icon at bounding box center [330, 13] width 10 height 10
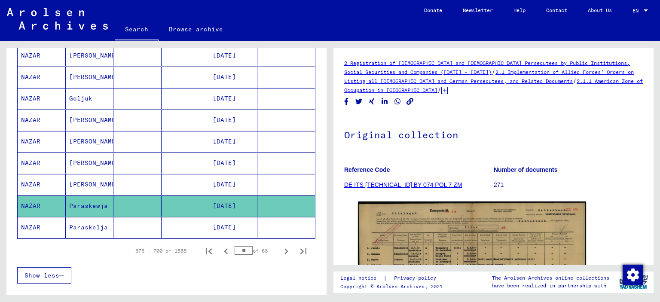
click at [239, 221] on mat-cell "[DATE]" at bounding box center [233, 227] width 48 height 21
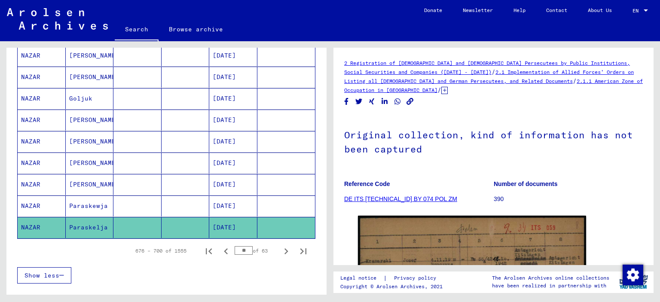
scroll to position [172, 0]
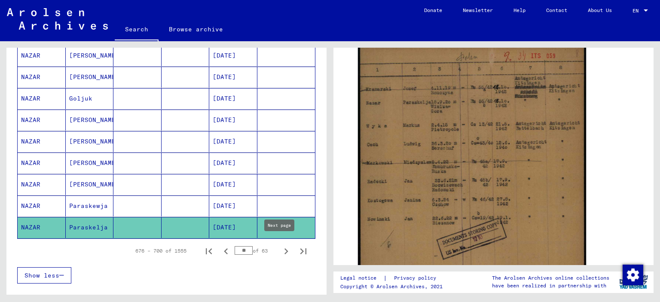
click at [280, 245] on icon "Next page" at bounding box center [286, 251] width 12 height 12
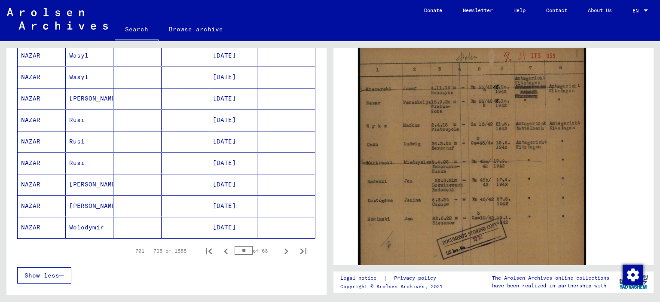
click at [81, 223] on mat-cell "Wolodymir" at bounding box center [90, 227] width 48 height 21
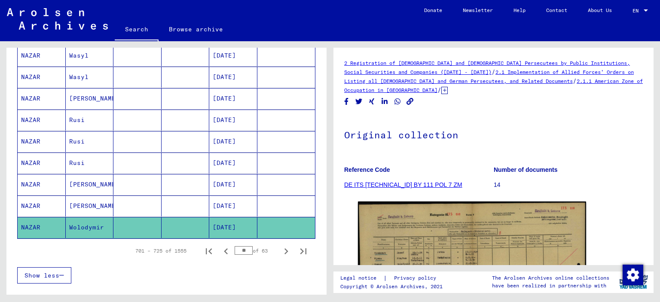
click at [77, 196] on mat-cell "[PERSON_NAME]" at bounding box center [90, 206] width 48 height 21
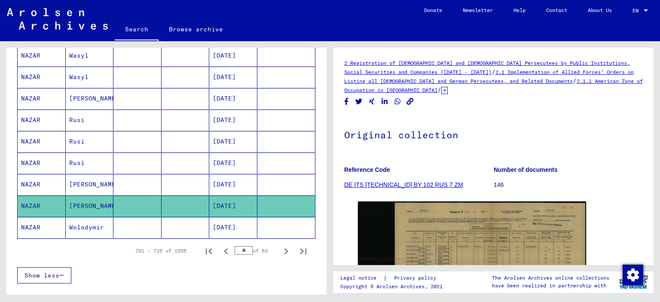
click at [79, 158] on mat-cell "Rusi" at bounding box center [90, 163] width 48 height 21
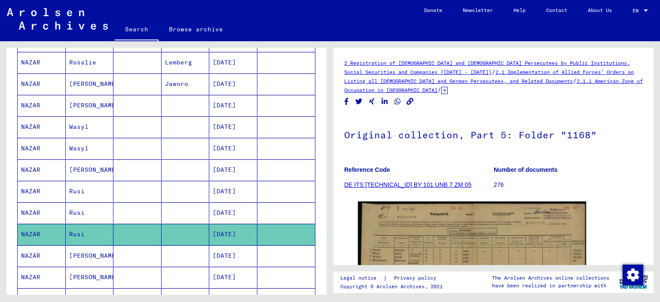
scroll to position [387, 0]
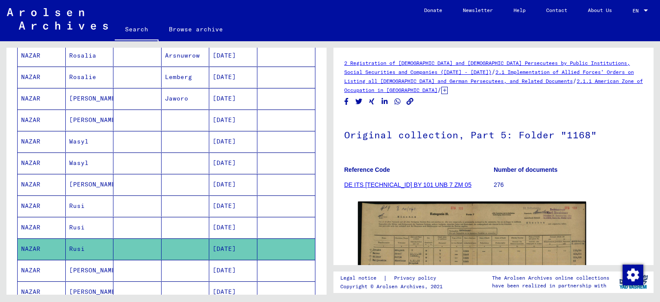
click at [86, 181] on mat-cell "[PERSON_NAME]" at bounding box center [90, 184] width 48 height 21
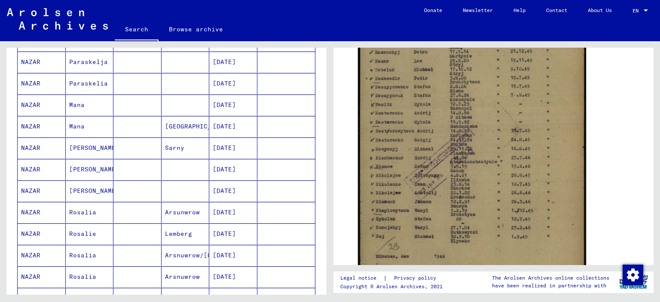
scroll to position [215, 0]
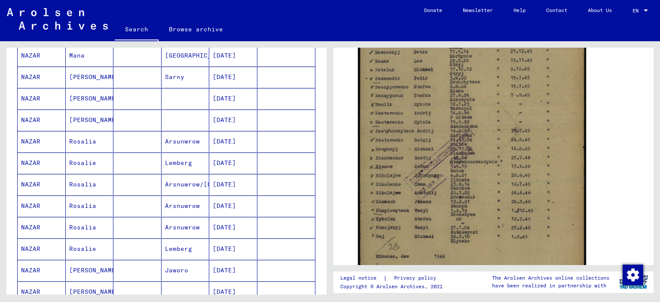
click at [83, 137] on mat-cell "Rosalia" at bounding box center [90, 141] width 48 height 21
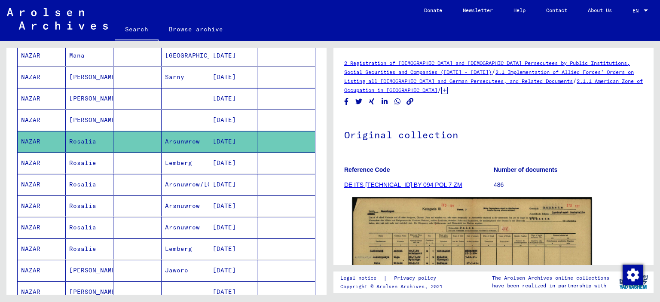
scroll to position [129, 0]
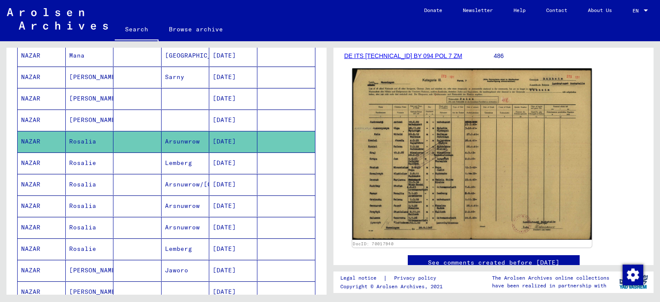
click at [410, 183] on img at bounding box center [472, 153] width 240 height 171
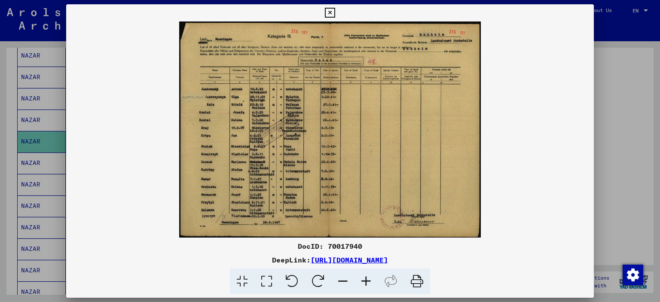
click at [363, 280] on icon at bounding box center [366, 282] width 23 height 26
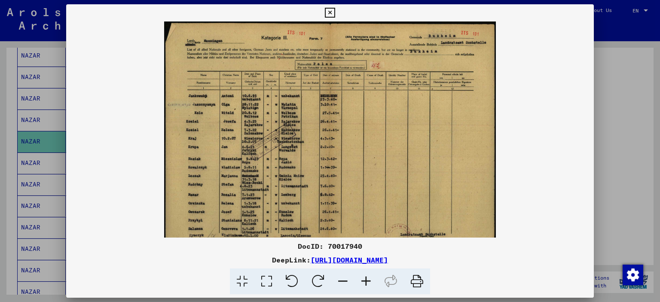
click at [363, 280] on icon at bounding box center [366, 282] width 23 height 26
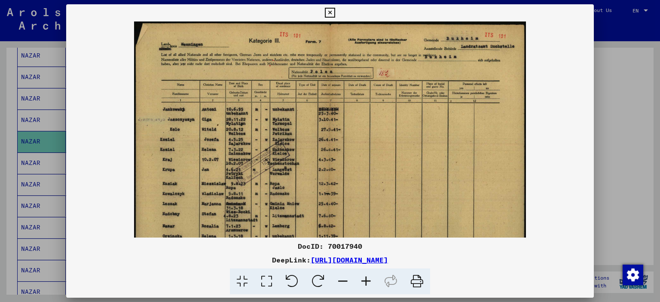
click at [363, 280] on icon at bounding box center [366, 282] width 23 height 26
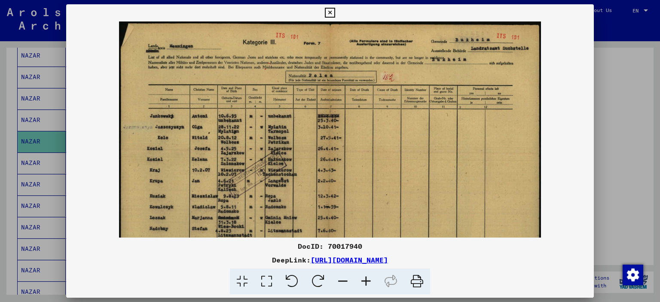
click at [363, 279] on icon at bounding box center [366, 282] width 23 height 26
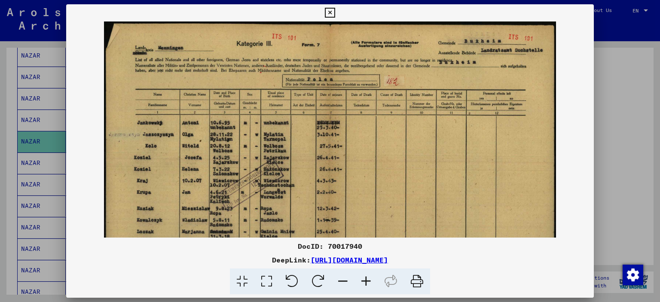
click at [363, 278] on icon at bounding box center [366, 282] width 23 height 26
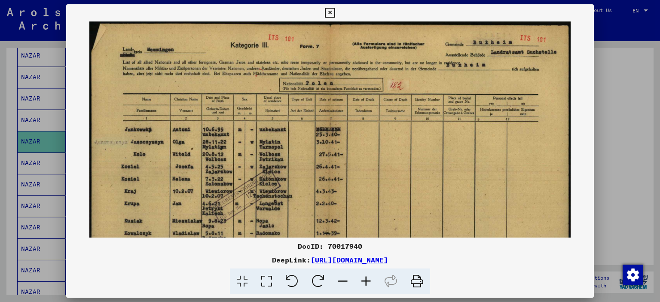
click at [363, 278] on icon at bounding box center [366, 282] width 23 height 26
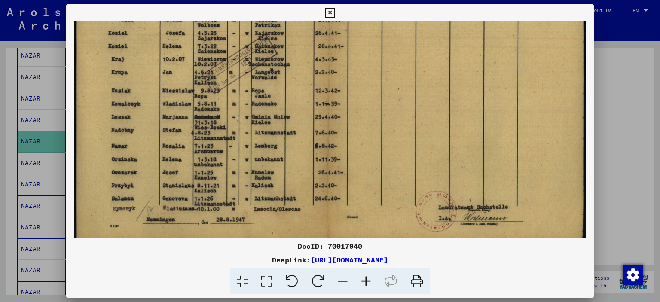
scroll to position [144, 0]
drag, startPoint x: 227, startPoint y: 180, endPoint x: 232, endPoint y: 36, distance: 143.6
click at [232, 36] on img at bounding box center [330, 61] width 512 height 367
click at [327, 12] on icon at bounding box center [330, 13] width 10 height 10
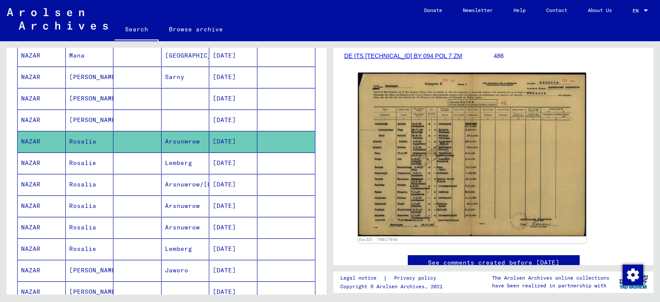
click at [172, 161] on mat-cell "Lemberg" at bounding box center [186, 163] width 48 height 21
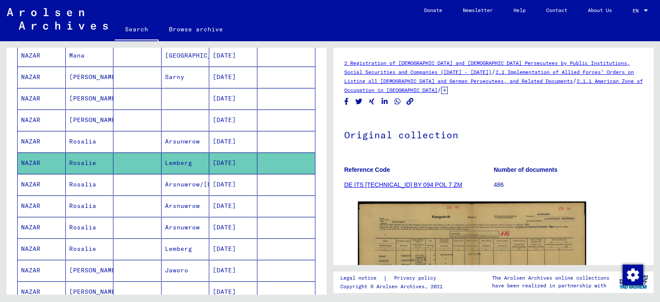
click at [170, 246] on mat-cell "Lemberg" at bounding box center [186, 249] width 48 height 21
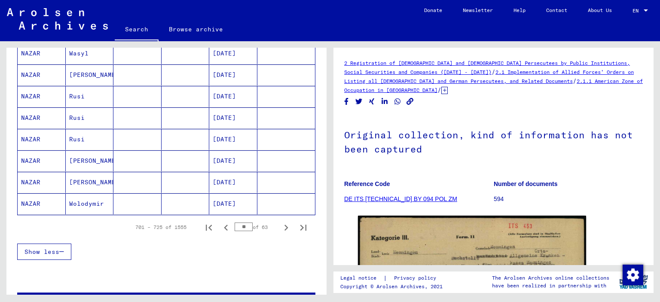
scroll to position [559, 0]
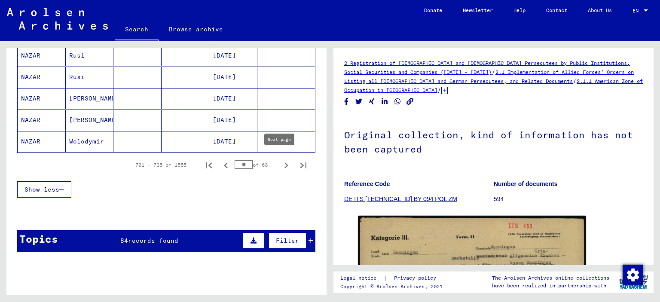
click at [280, 161] on icon "Next page" at bounding box center [286, 165] width 12 height 12
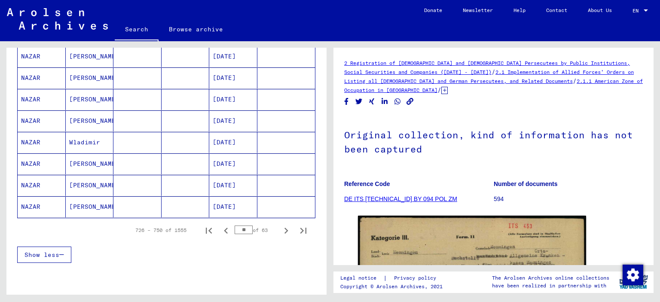
scroll to position [473, 0]
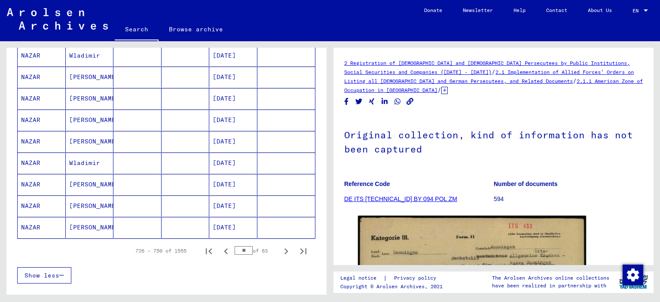
click at [40, 180] on mat-cell "NAZAR" at bounding box center [42, 184] width 48 height 21
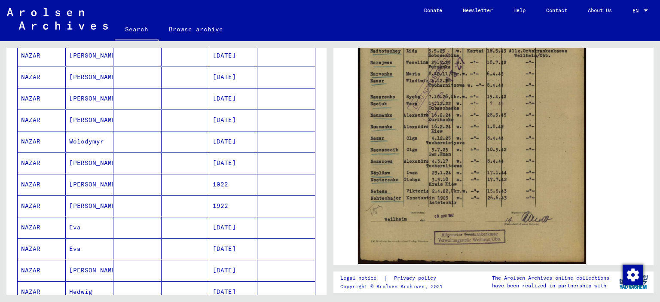
scroll to position [129, 0]
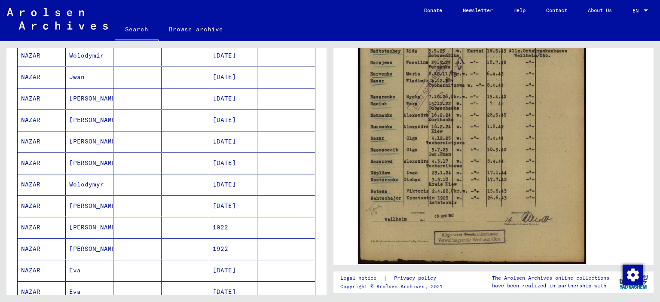
click at [229, 201] on mat-cell "[DATE]" at bounding box center [233, 206] width 48 height 21
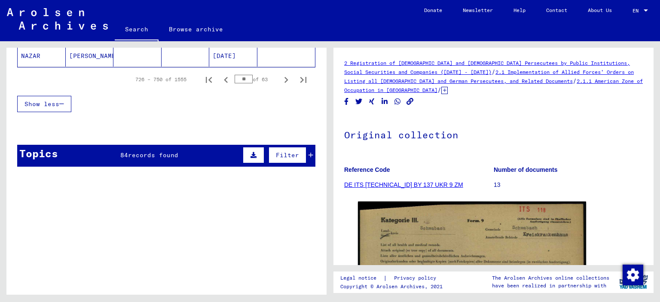
scroll to position [645, 0]
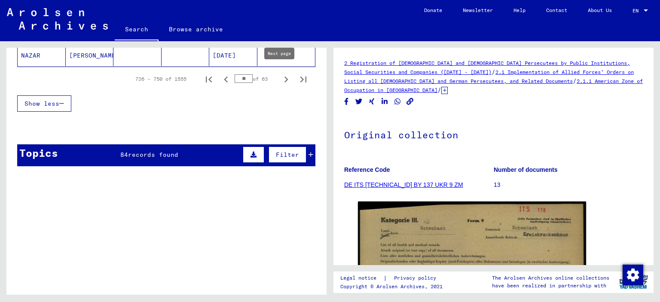
click at [281, 75] on icon "Next page" at bounding box center [286, 79] width 12 height 12
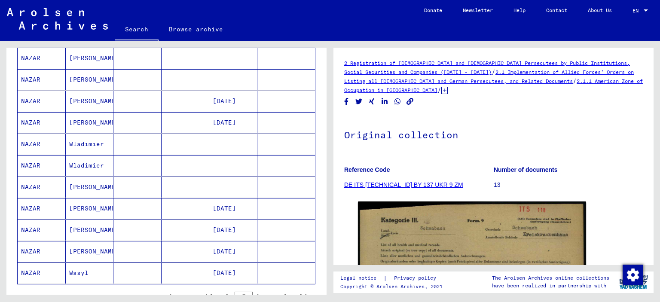
scroll to position [430, 0]
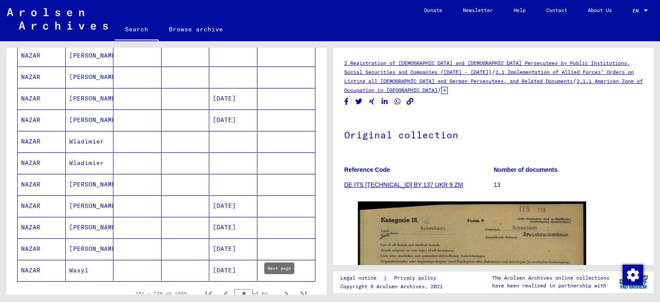
click at [282, 288] on icon "Next page" at bounding box center [286, 294] width 12 height 12
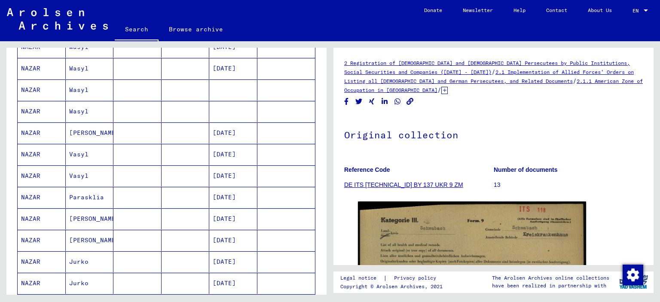
scroll to position [559, 0]
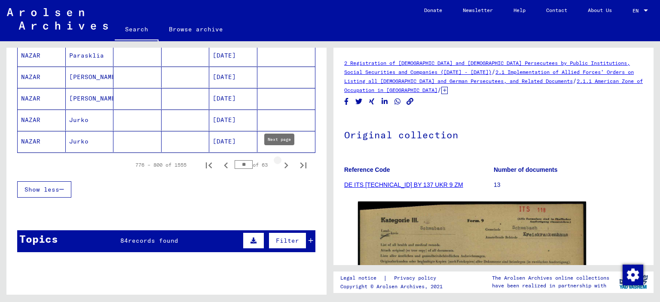
click at [282, 160] on icon "Next page" at bounding box center [286, 165] width 12 height 12
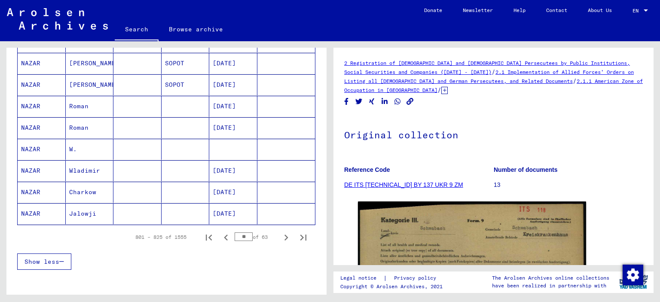
scroll to position [602, 0]
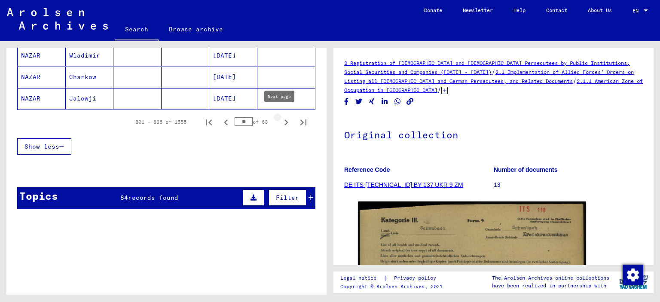
click at [285, 119] on icon "Next page" at bounding box center [287, 122] width 4 height 6
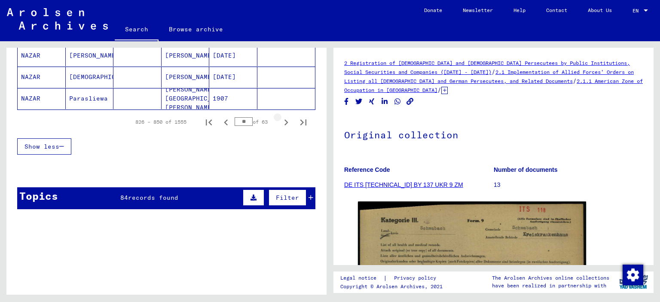
click at [285, 119] on icon "Next page" at bounding box center [287, 122] width 4 height 6
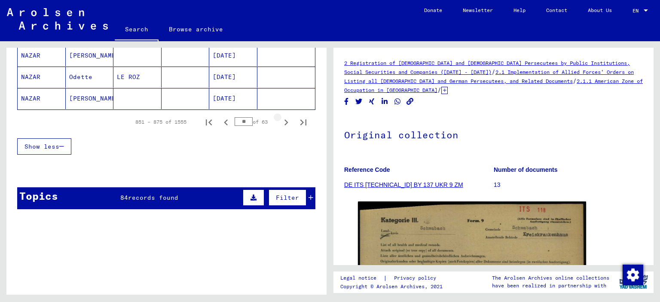
click at [285, 119] on icon "Next page" at bounding box center [287, 122] width 4 height 6
click at [82, 93] on mat-cell "Wolodymyr" at bounding box center [90, 98] width 48 height 21
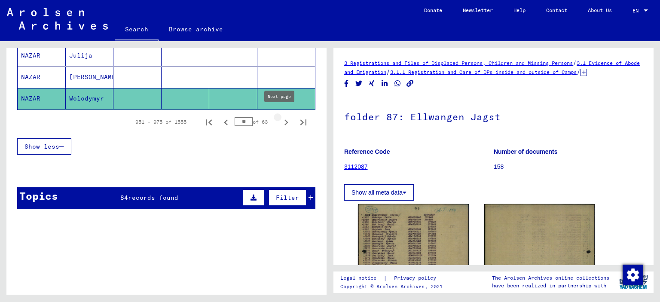
click at [280, 118] on icon "Next page" at bounding box center [286, 122] width 12 height 12
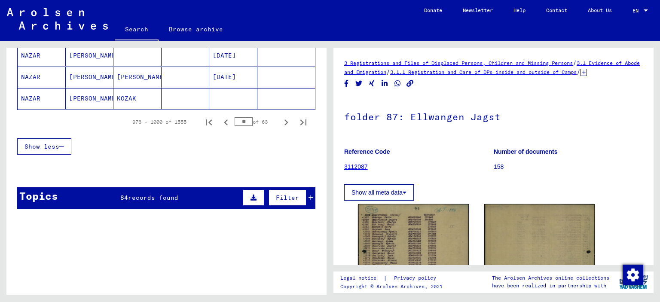
click at [280, 118] on icon "Next page" at bounding box center [286, 122] width 12 height 12
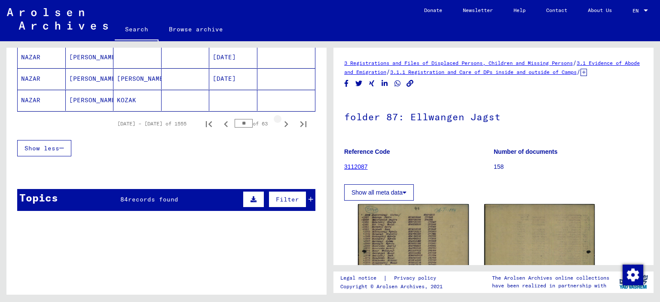
scroll to position [603, 0]
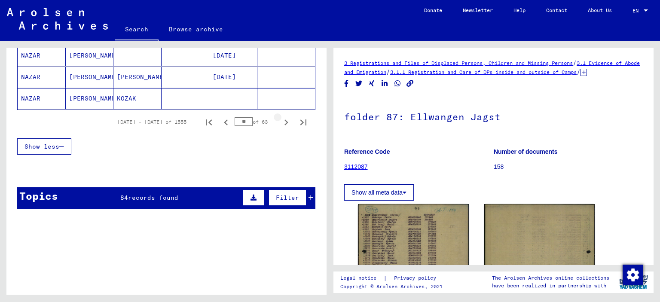
click at [280, 118] on icon "Next page" at bounding box center [286, 122] width 12 height 12
type input "**"
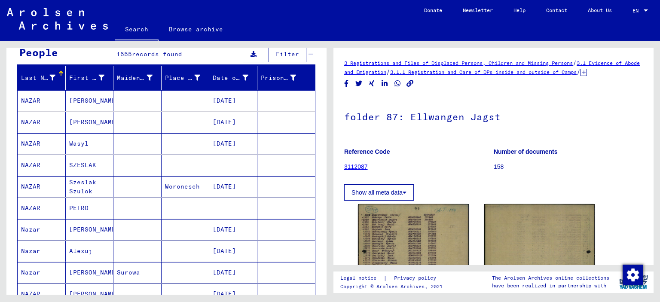
scroll to position [0, 0]
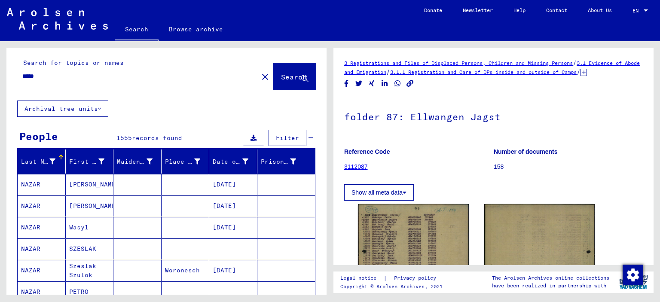
drag, startPoint x: 40, startPoint y: 72, endPoint x: 0, endPoint y: 63, distance: 41.0
click at [0, 63] on div "Search for topics or names ***** close Search Archival tree units People 1555 r…" at bounding box center [165, 168] width 330 height 254
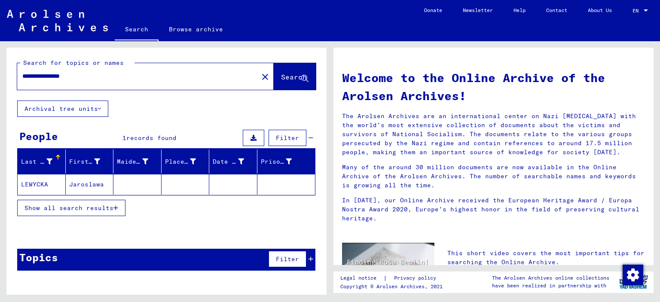
click at [45, 200] on button "Show all search results" at bounding box center [71, 208] width 108 height 16
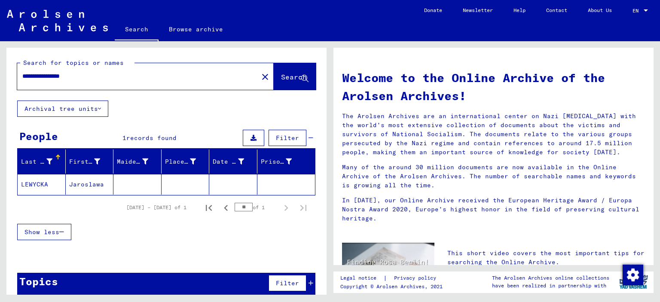
click at [45, 180] on mat-cell "LEWYCKA" at bounding box center [42, 184] width 48 height 21
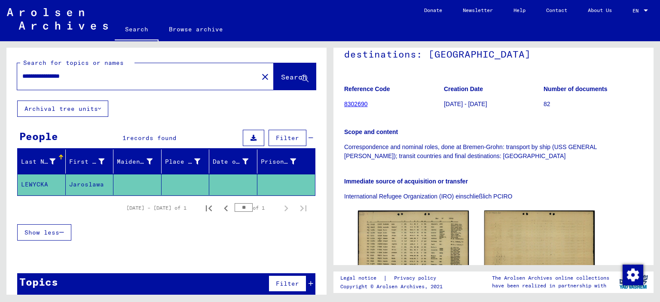
scroll to position [180, 0]
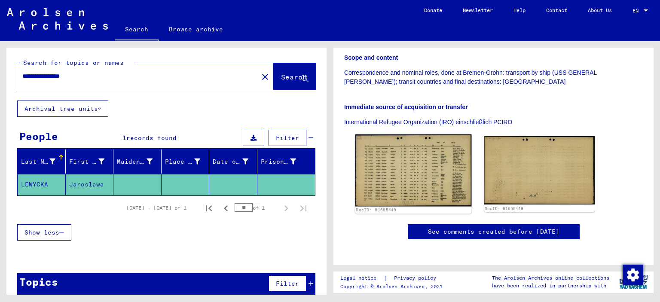
click at [416, 173] on img at bounding box center [413, 171] width 116 height 72
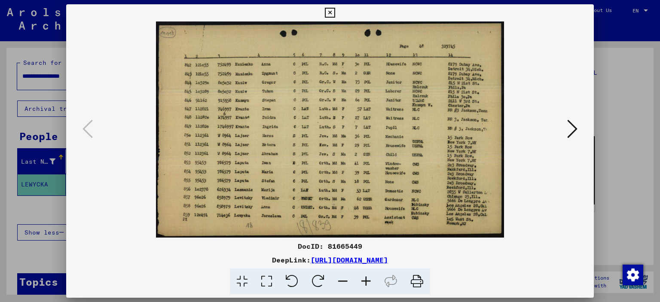
click at [364, 285] on icon at bounding box center [366, 282] width 23 height 26
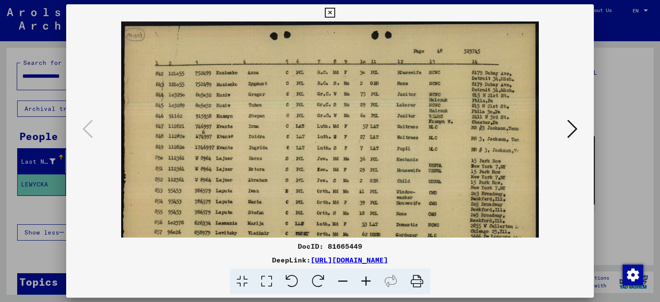
click at [364, 285] on icon at bounding box center [366, 282] width 23 height 26
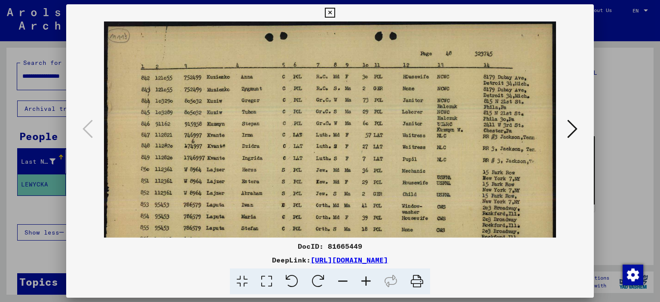
click at [364, 285] on icon at bounding box center [366, 282] width 23 height 26
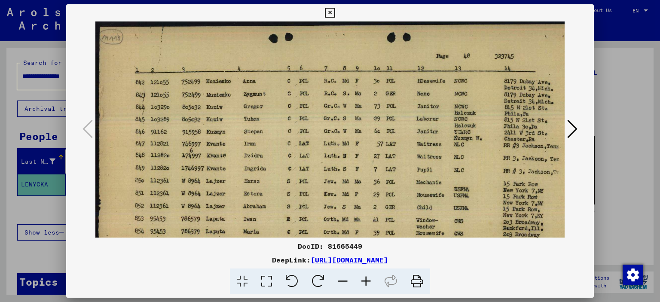
click at [364, 285] on icon at bounding box center [366, 282] width 23 height 26
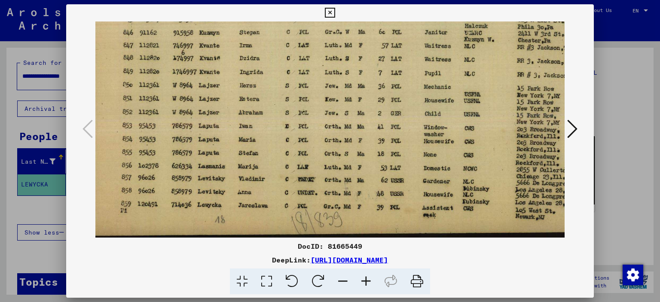
scroll to position [107, 15]
drag, startPoint x: 275, startPoint y: 214, endPoint x: 260, endPoint y: 73, distance: 141.3
click at [260, 73] on img at bounding box center [341, 76] width 522 height 324
click at [330, 12] on icon at bounding box center [330, 13] width 10 height 10
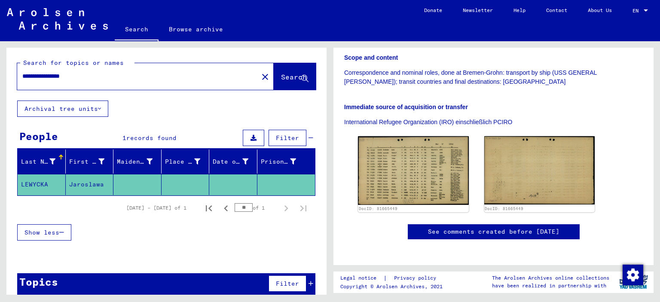
drag, startPoint x: 95, startPoint y: 79, endPoint x: 0, endPoint y: 75, distance: 95.1
click at [0, 75] on div "**********" at bounding box center [165, 168] width 330 height 254
type input "**********"
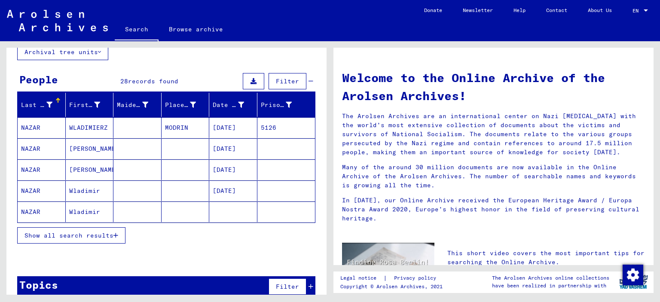
scroll to position [67, 0]
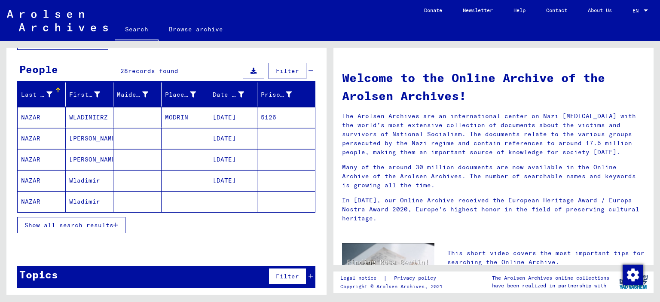
click at [41, 115] on mat-cell "NAZAR" at bounding box center [42, 117] width 48 height 21
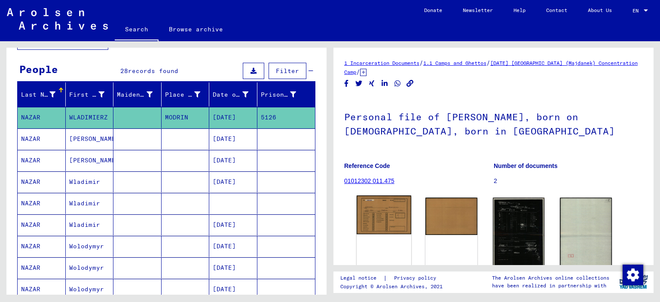
click at [380, 217] on img at bounding box center [384, 215] width 55 height 39
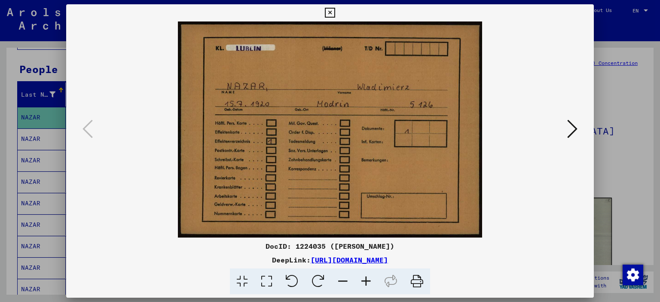
click at [327, 13] on icon at bounding box center [330, 13] width 10 height 10
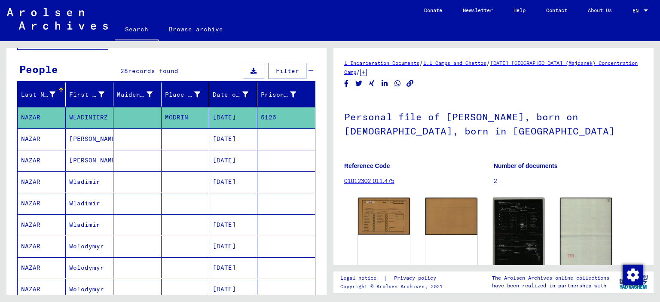
click at [80, 201] on mat-cell "Wladimir" at bounding box center [90, 203] width 48 height 21
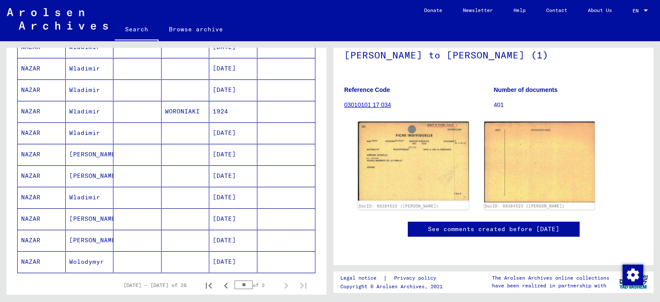
scroll to position [454, 0]
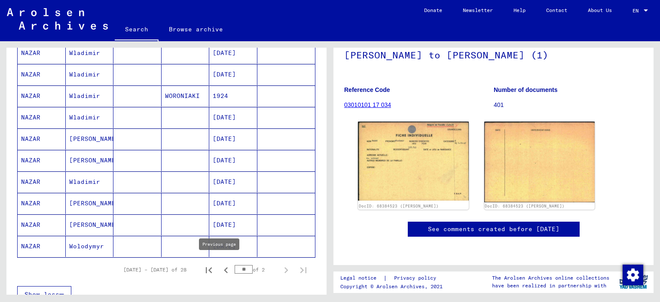
click at [224, 267] on icon "Previous page" at bounding box center [226, 270] width 4 height 6
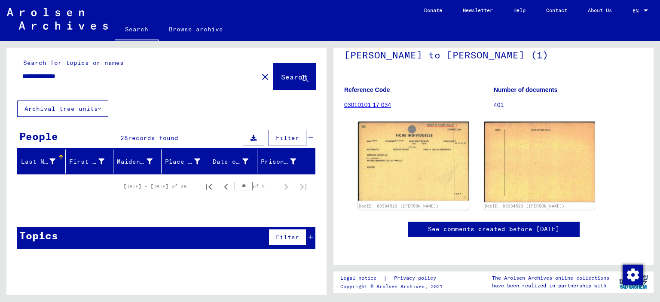
scroll to position [0, 0]
click at [211, 187] on icon "First page" at bounding box center [209, 187] width 12 height 12
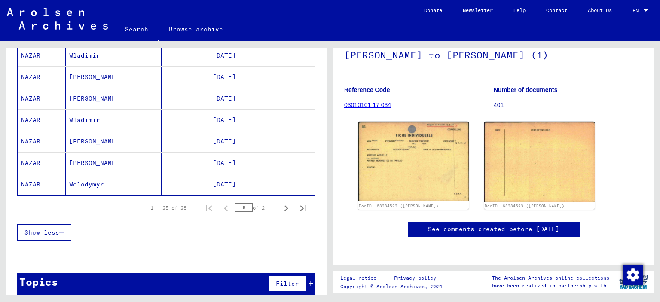
scroll to position [473, 0]
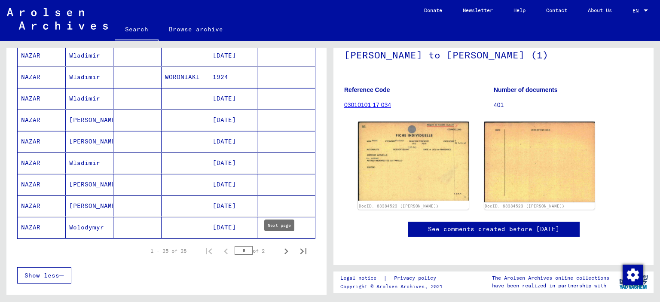
click at [280, 245] on icon "Next page" at bounding box center [286, 251] width 12 height 12
type input "*"
